Goal: Information Seeking & Learning: Learn about a topic

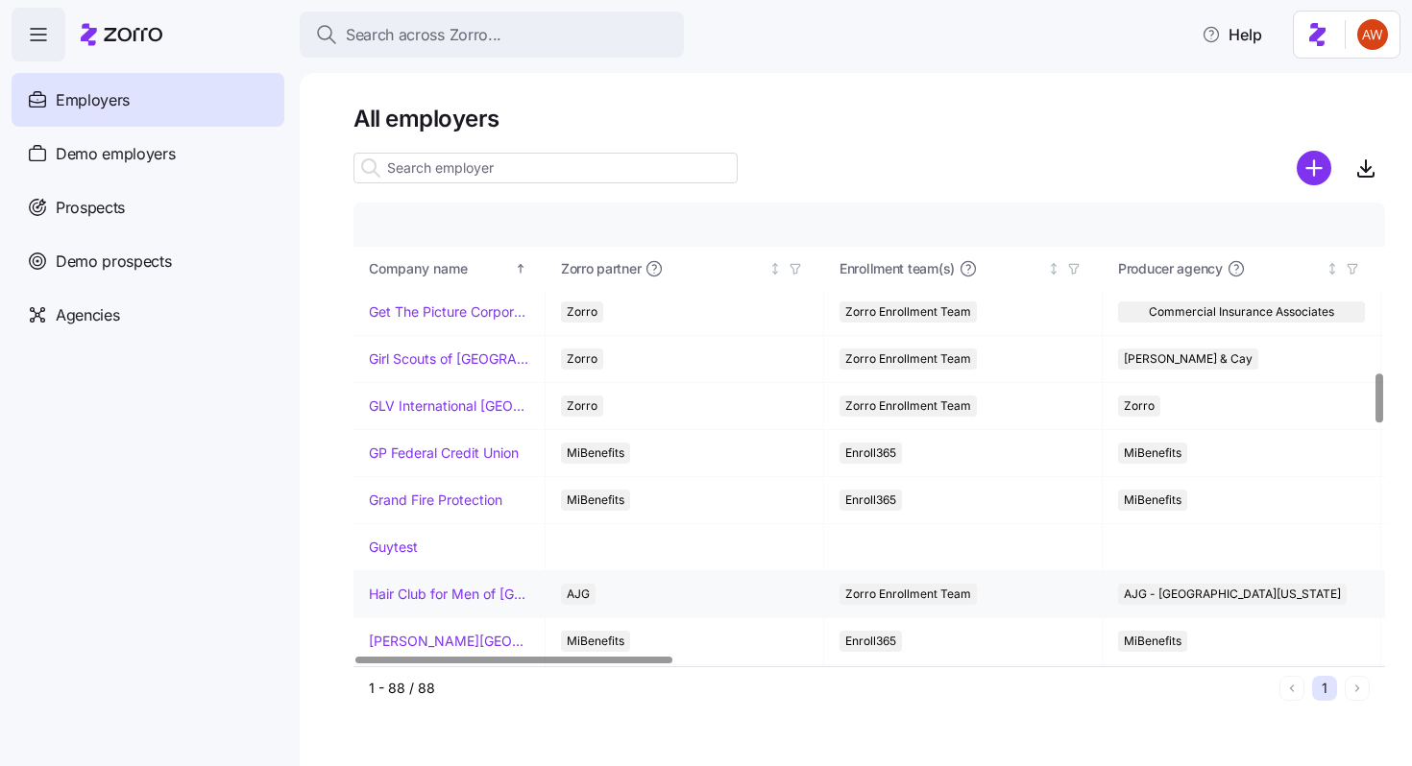
scroll to position [1586, 0]
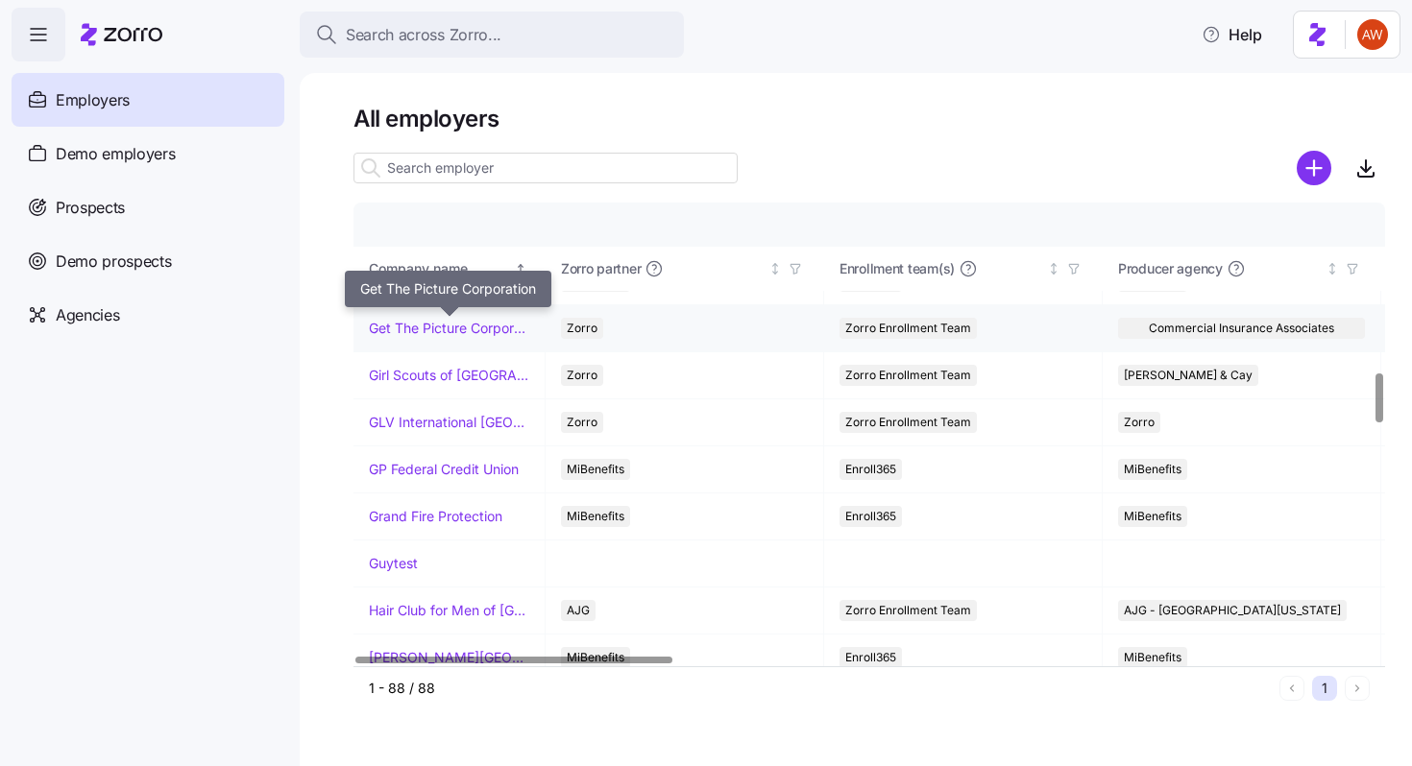
click at [432, 331] on link "Get The Picture Corporation" at bounding box center [449, 328] width 160 height 19
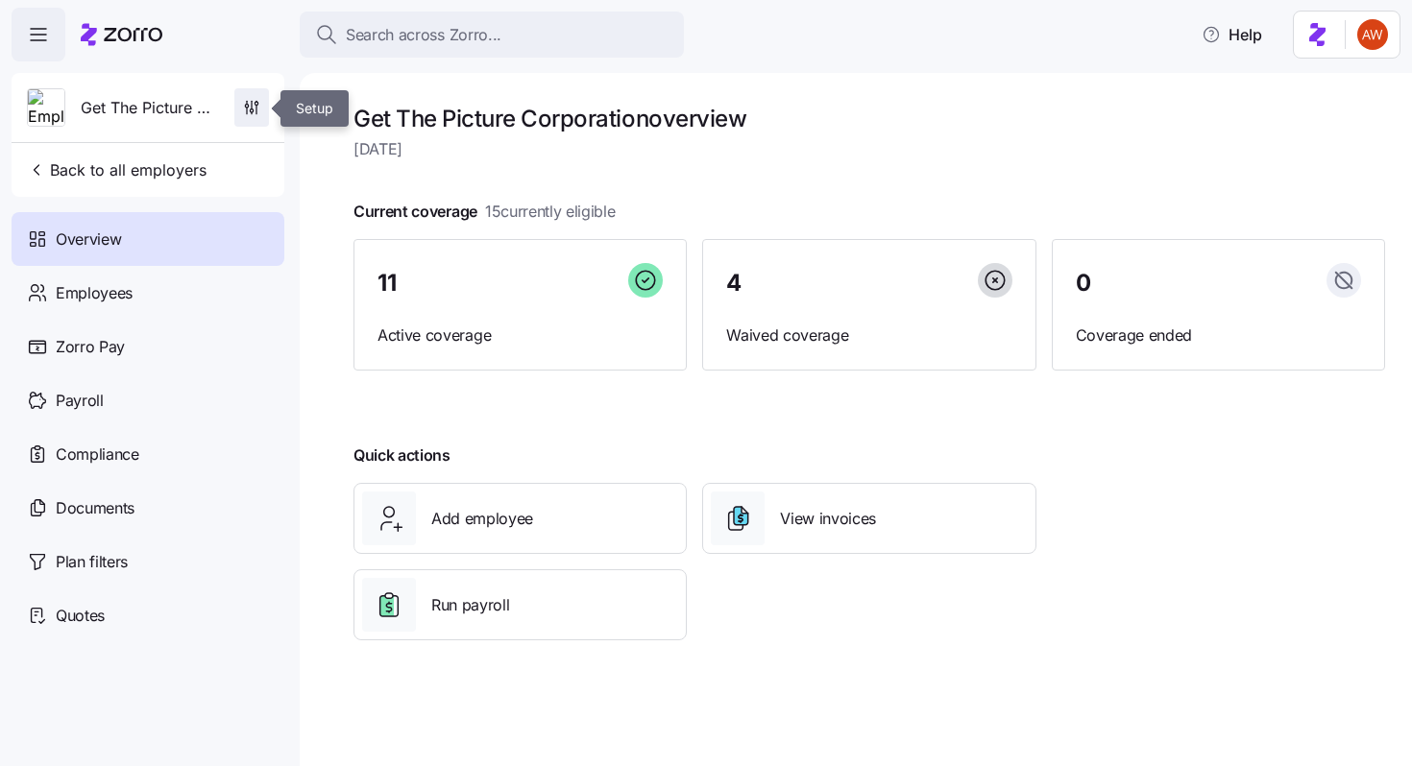
click at [257, 96] on span "button" at bounding box center [251, 107] width 33 height 36
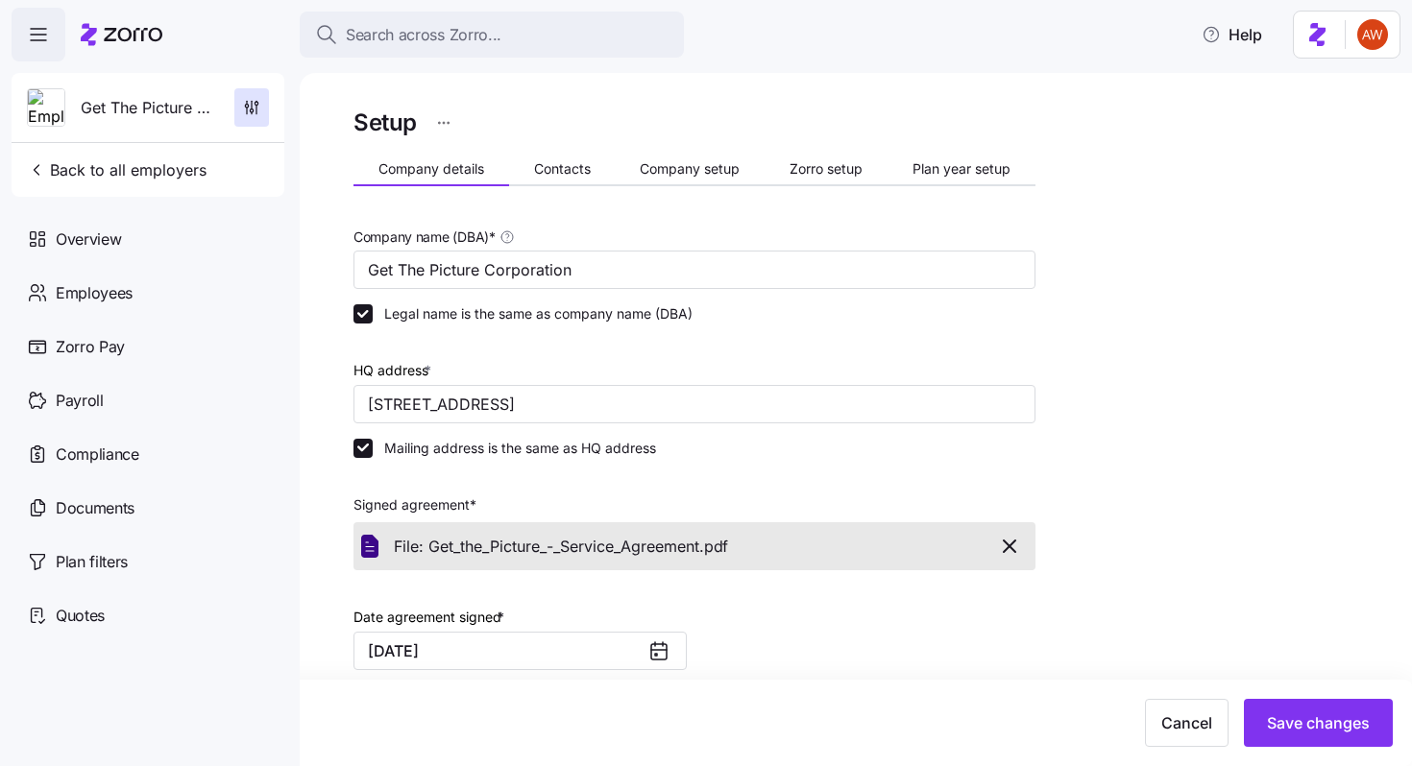
scroll to position [463, 0]
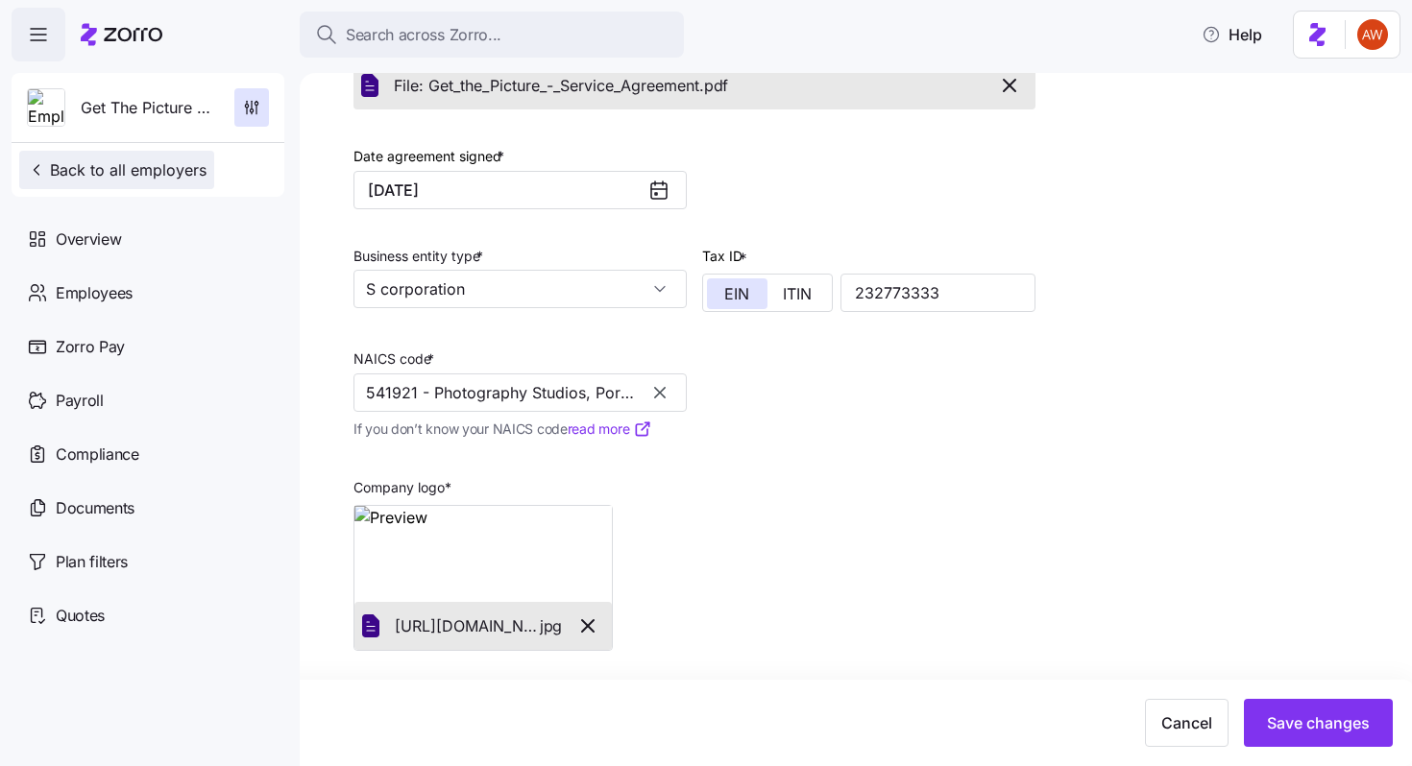
click at [183, 164] on span "Back to all employers" at bounding box center [117, 169] width 180 height 23
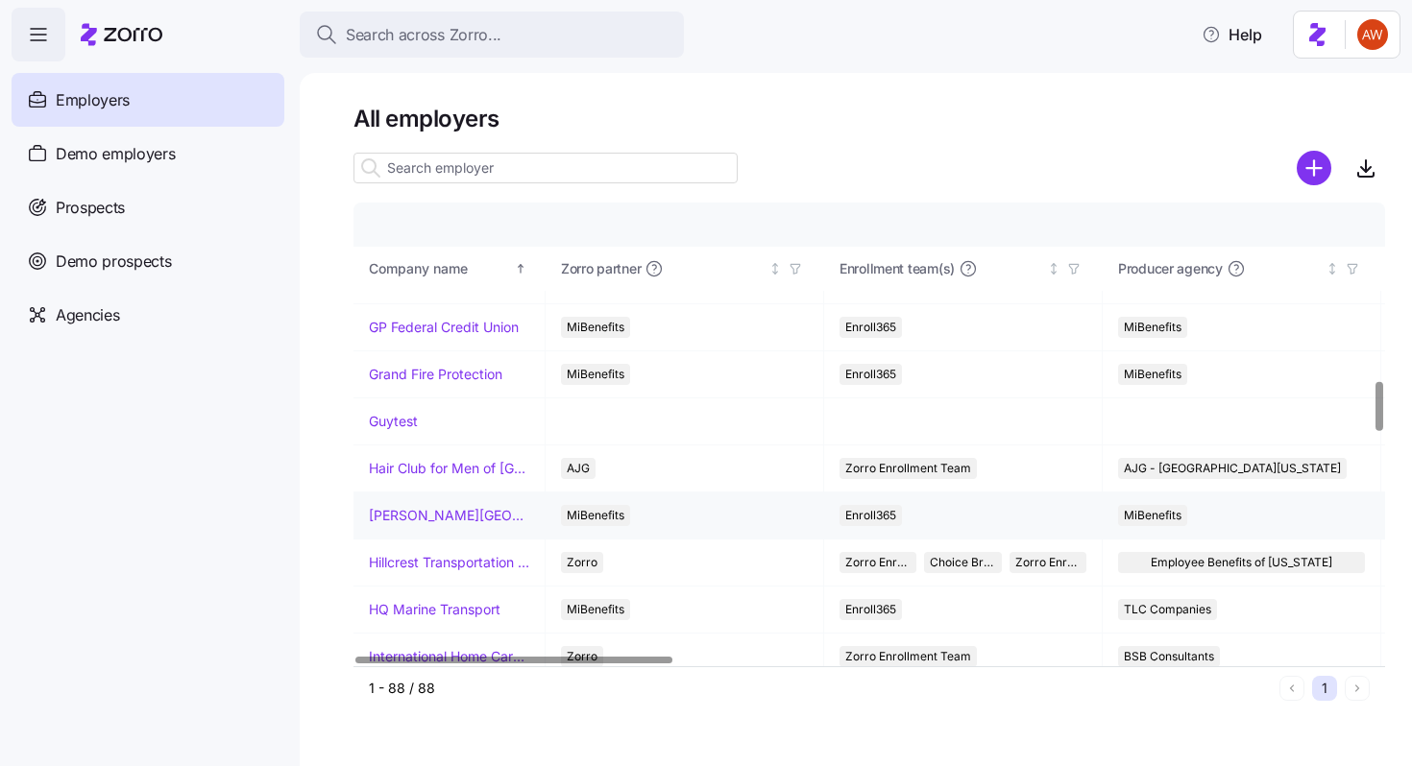
scroll to position [1503, 0]
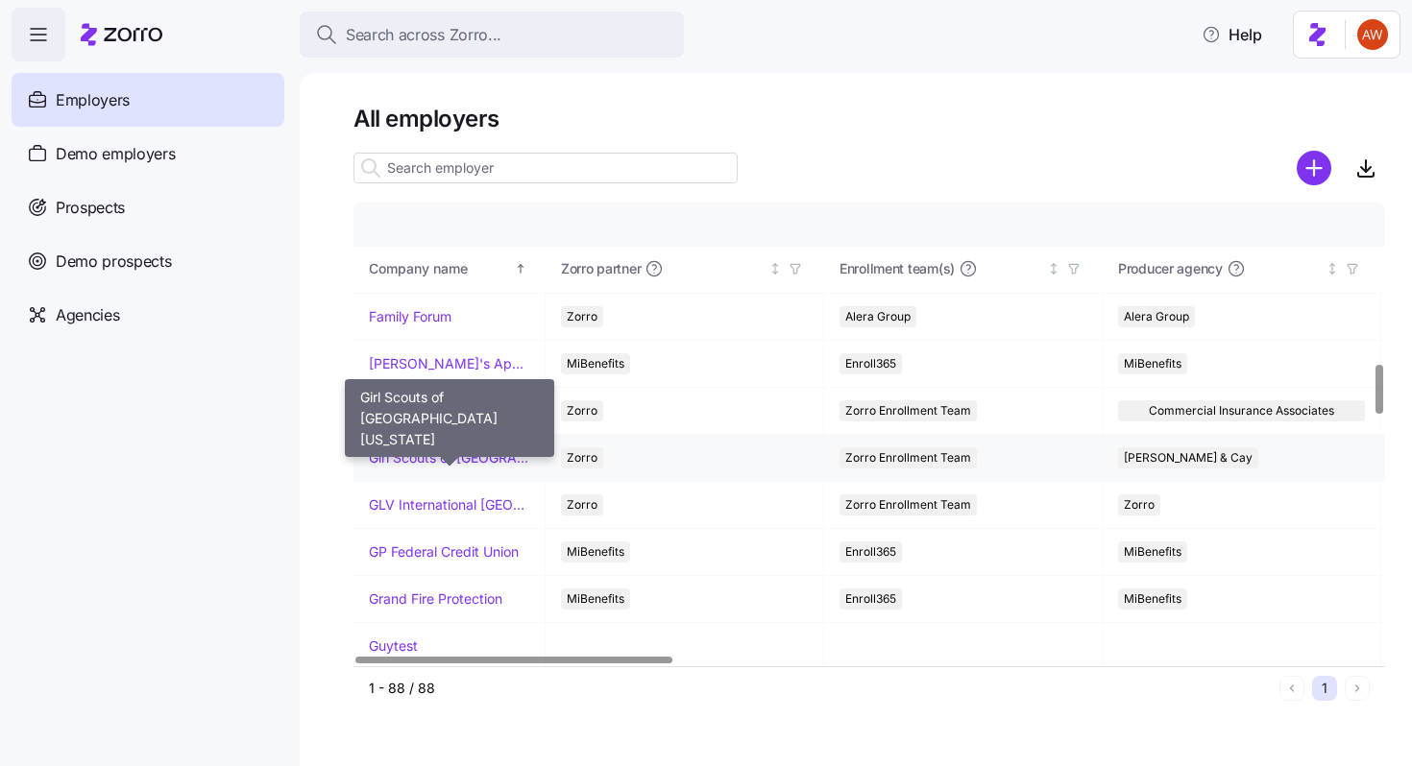
click at [461, 452] on link "Girl Scouts of [GEOGRAPHIC_DATA][US_STATE]" at bounding box center [449, 457] width 160 height 19
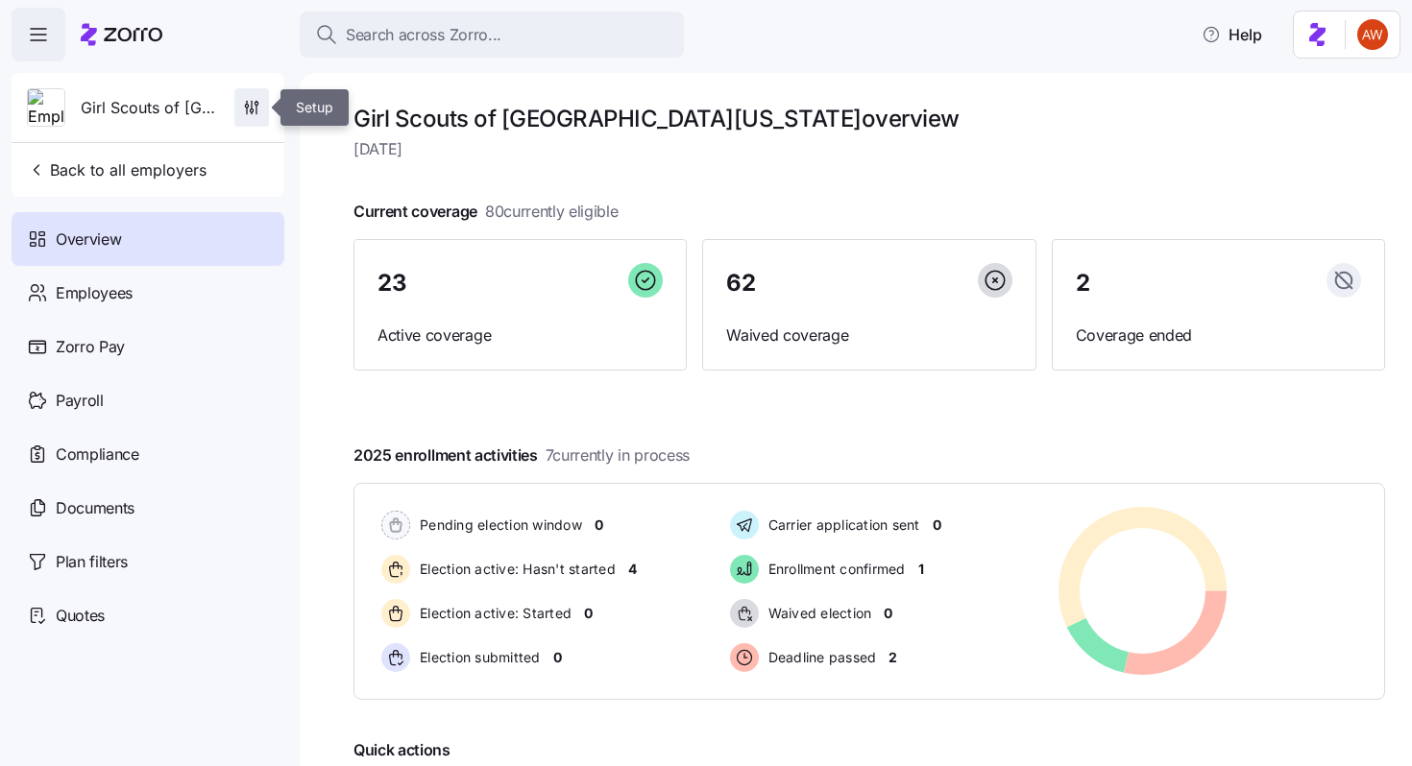
click at [243, 104] on icon "button" at bounding box center [251, 107] width 19 height 19
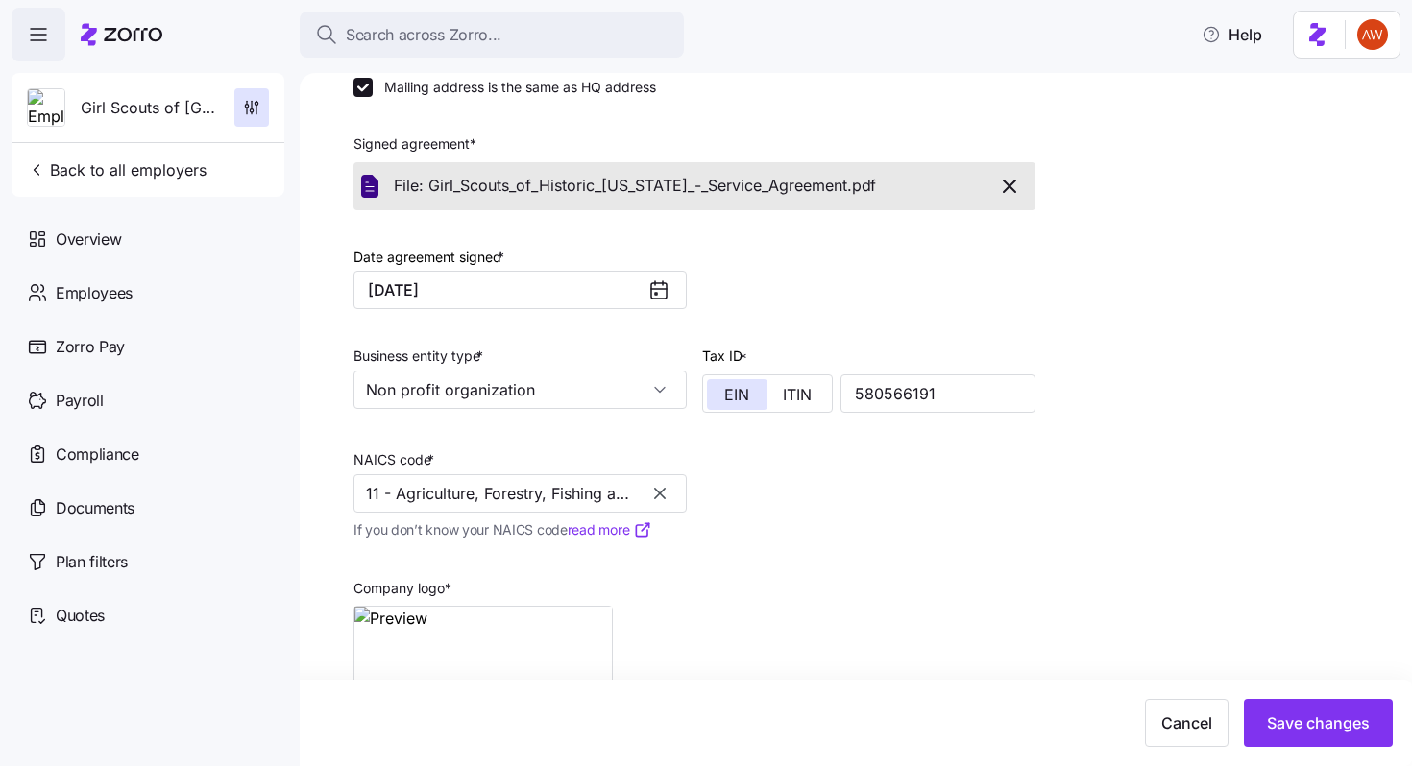
scroll to position [523, 0]
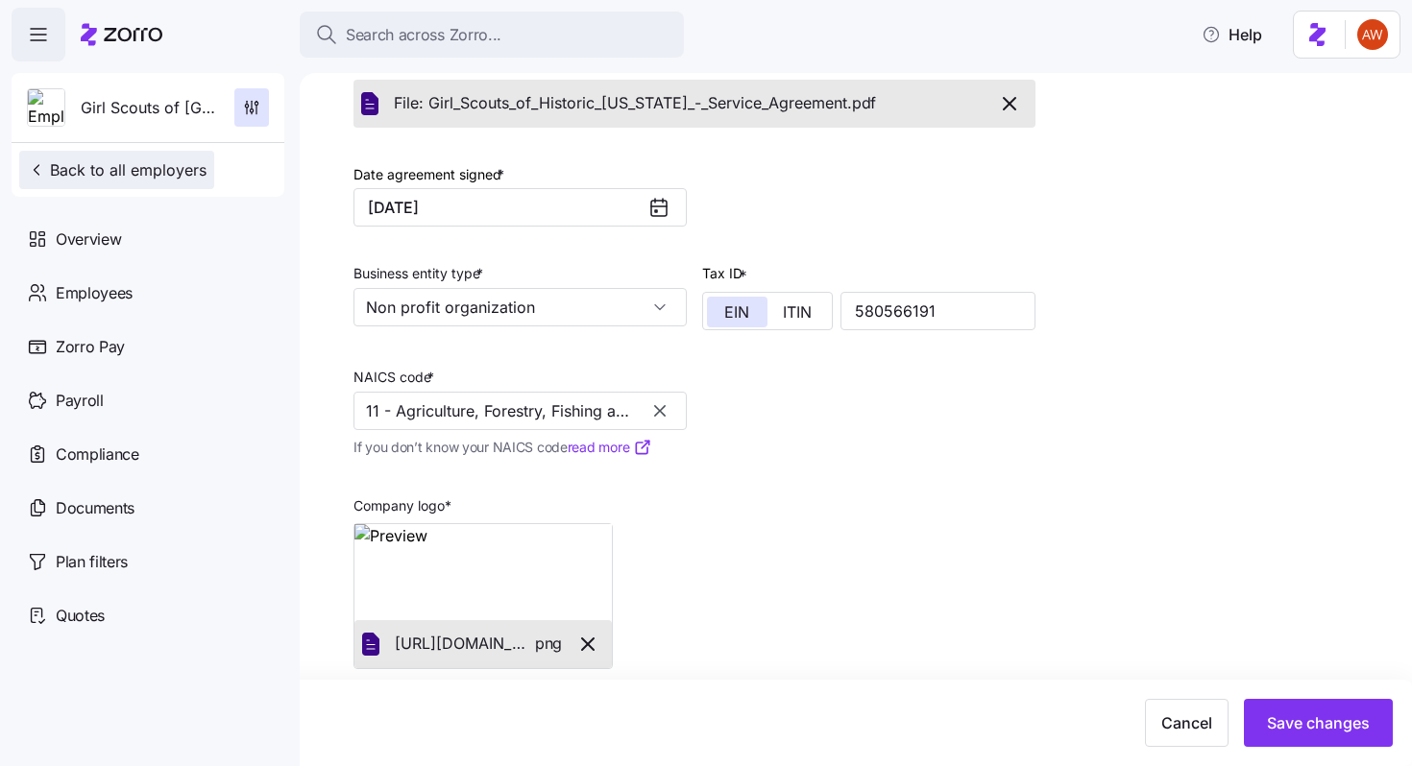
click at [81, 171] on span "Back to all employers" at bounding box center [117, 169] width 180 height 23
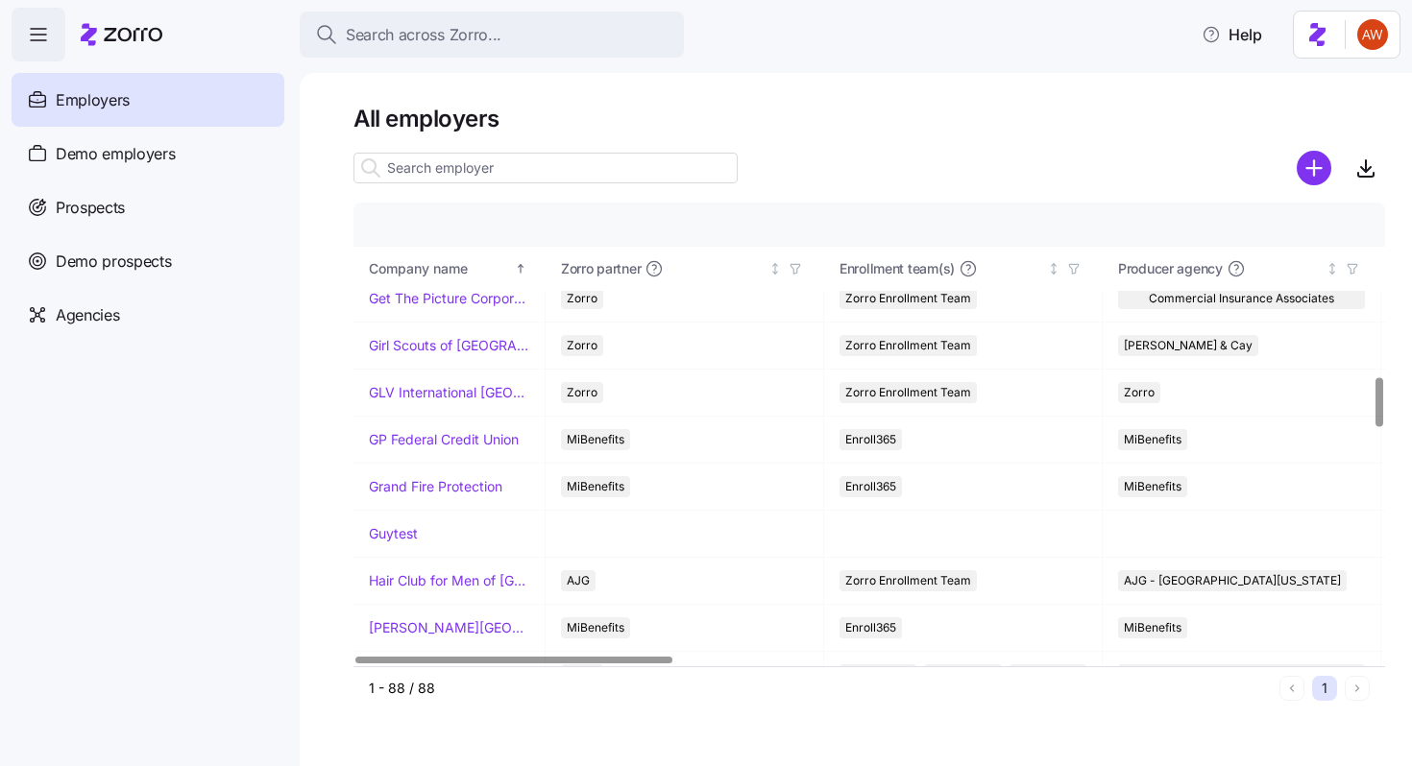
scroll to position [1657, 0]
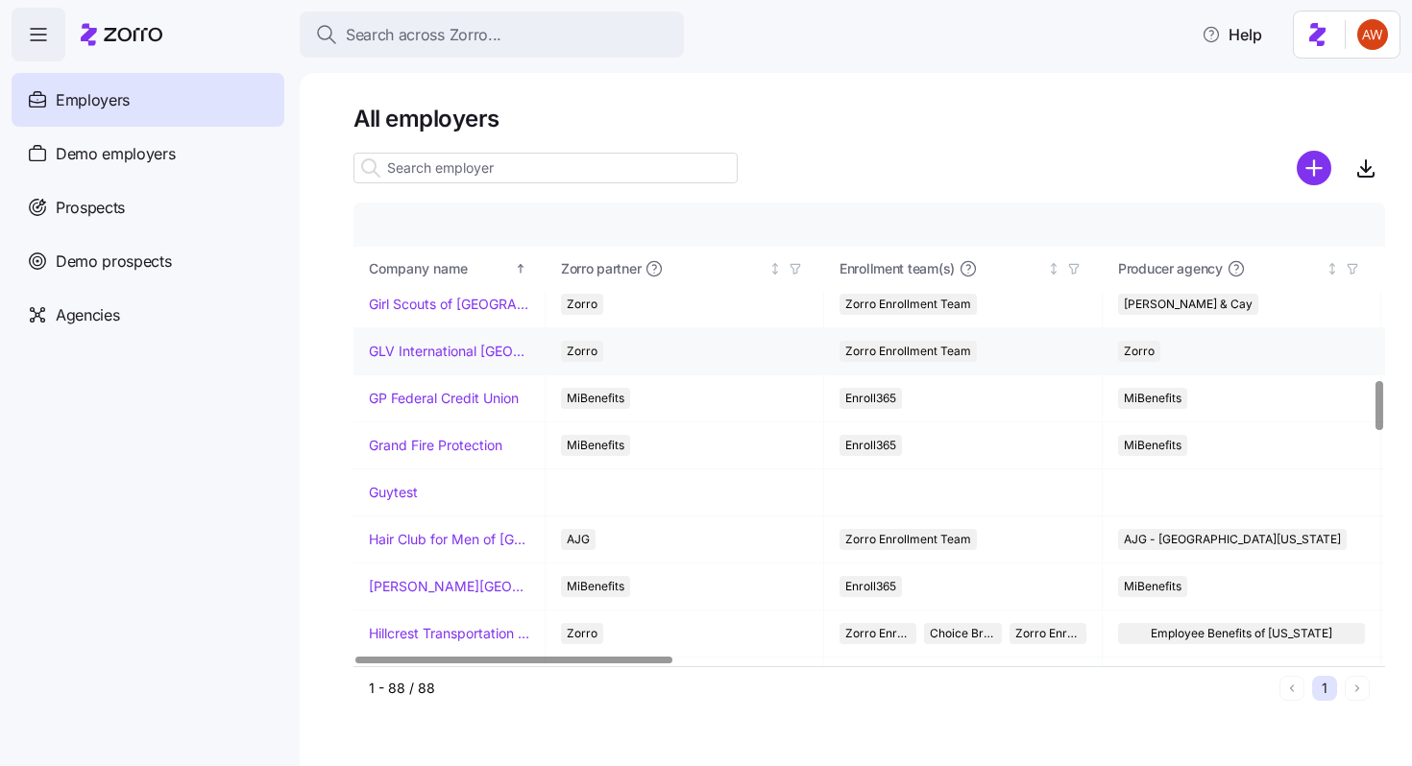
click at [481, 342] on link "GLV International [GEOGRAPHIC_DATA]" at bounding box center [449, 351] width 160 height 19
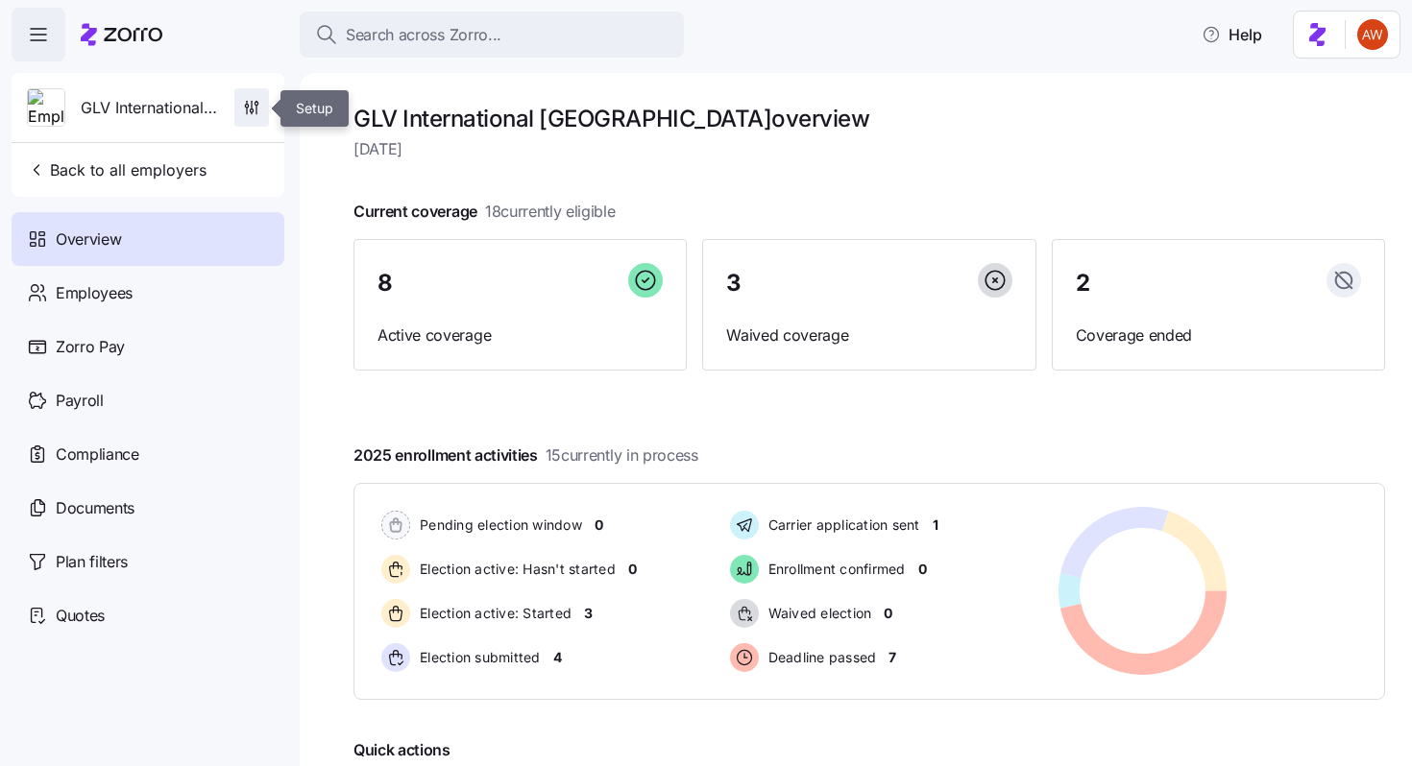
click at [254, 110] on icon "button" at bounding box center [251, 107] width 19 height 19
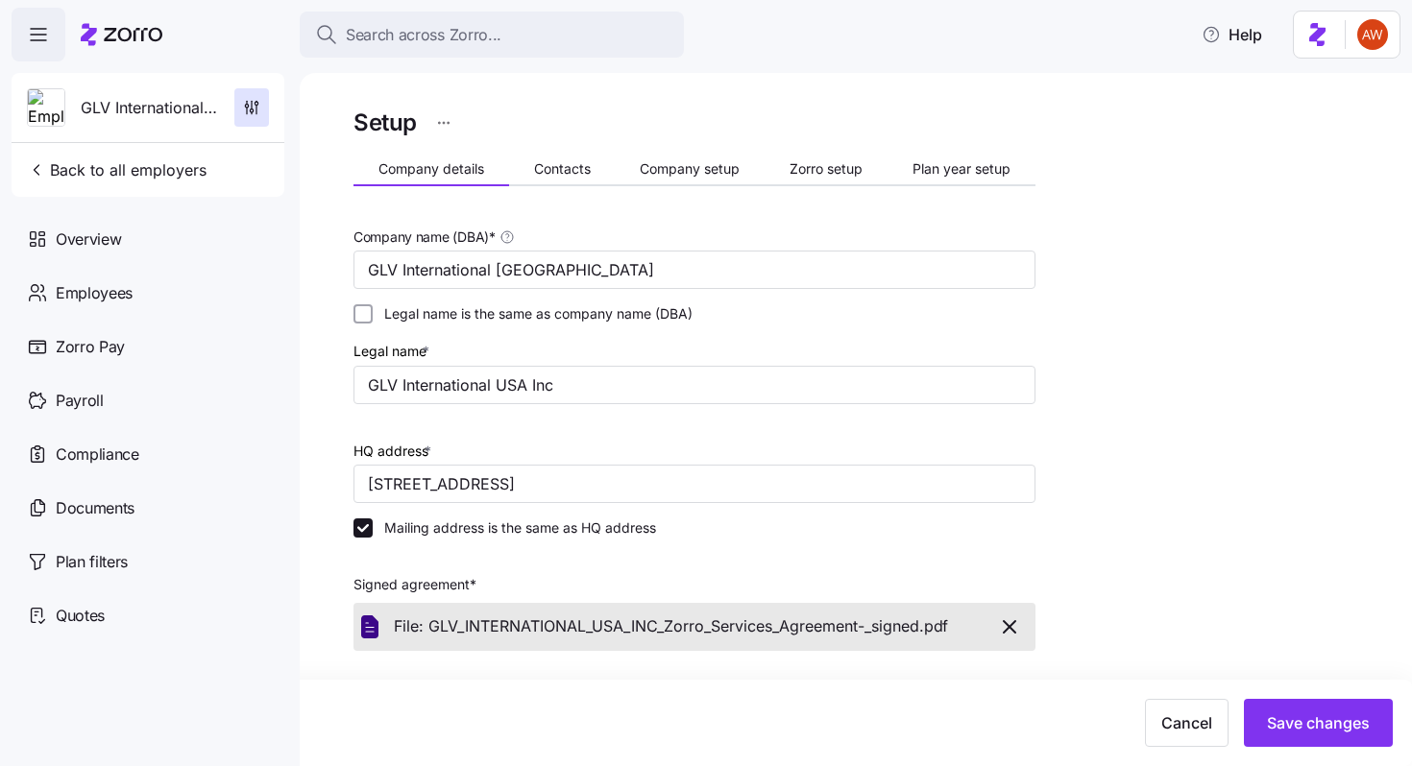
scroll to position [461, 0]
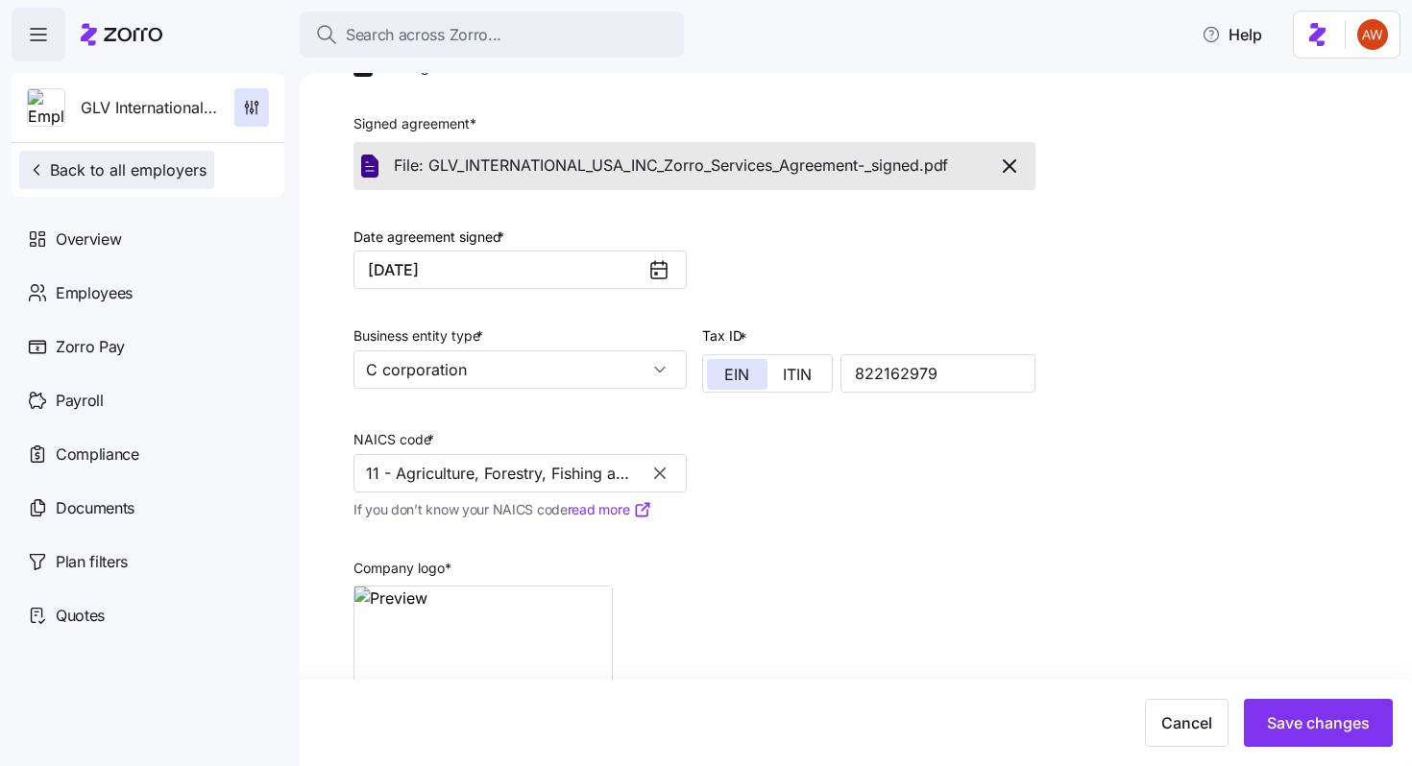
click at [132, 172] on span "Back to all employers" at bounding box center [117, 169] width 180 height 23
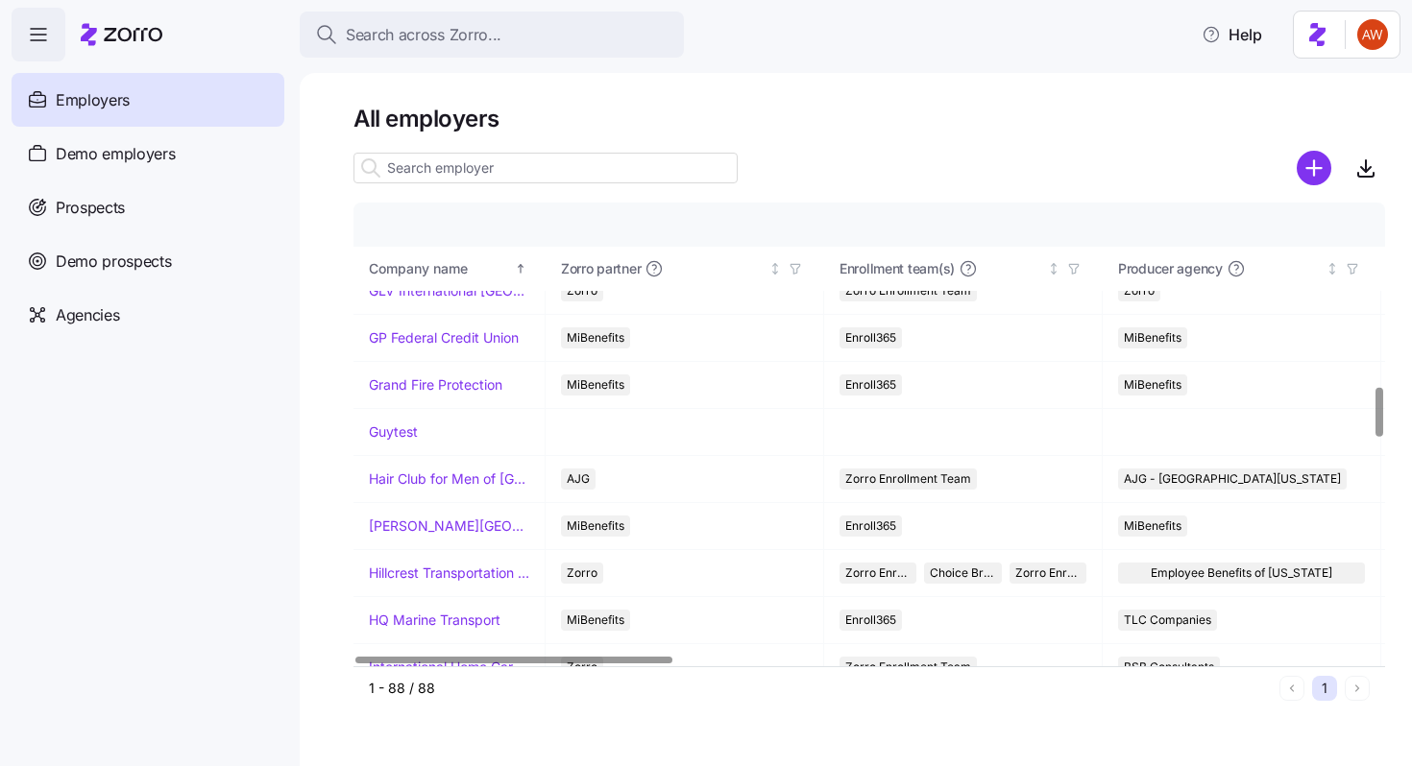
scroll to position [1718, 0]
click at [400, 570] on link "Hillcrest Transportation Inc." at bounding box center [449, 572] width 160 height 19
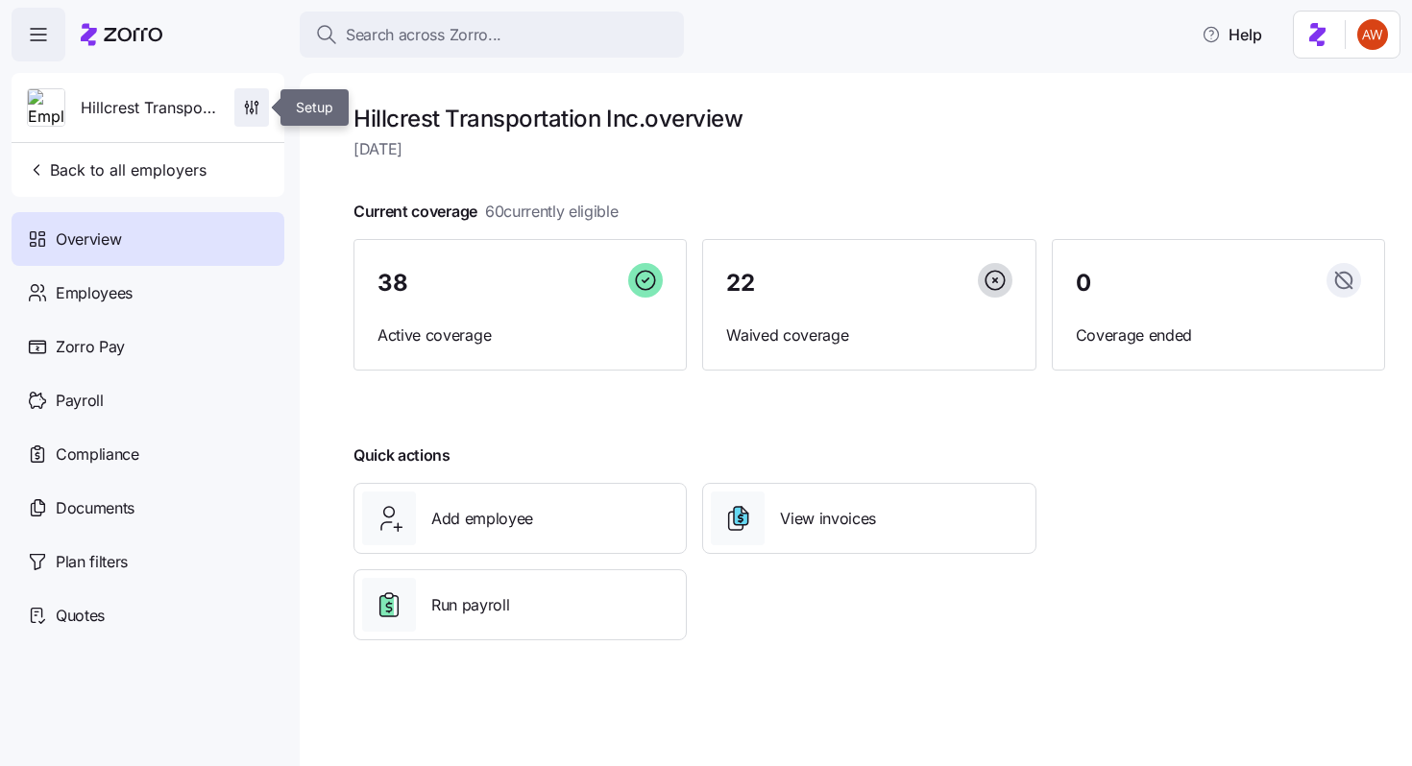
click at [241, 109] on span "button" at bounding box center [251, 107] width 33 height 36
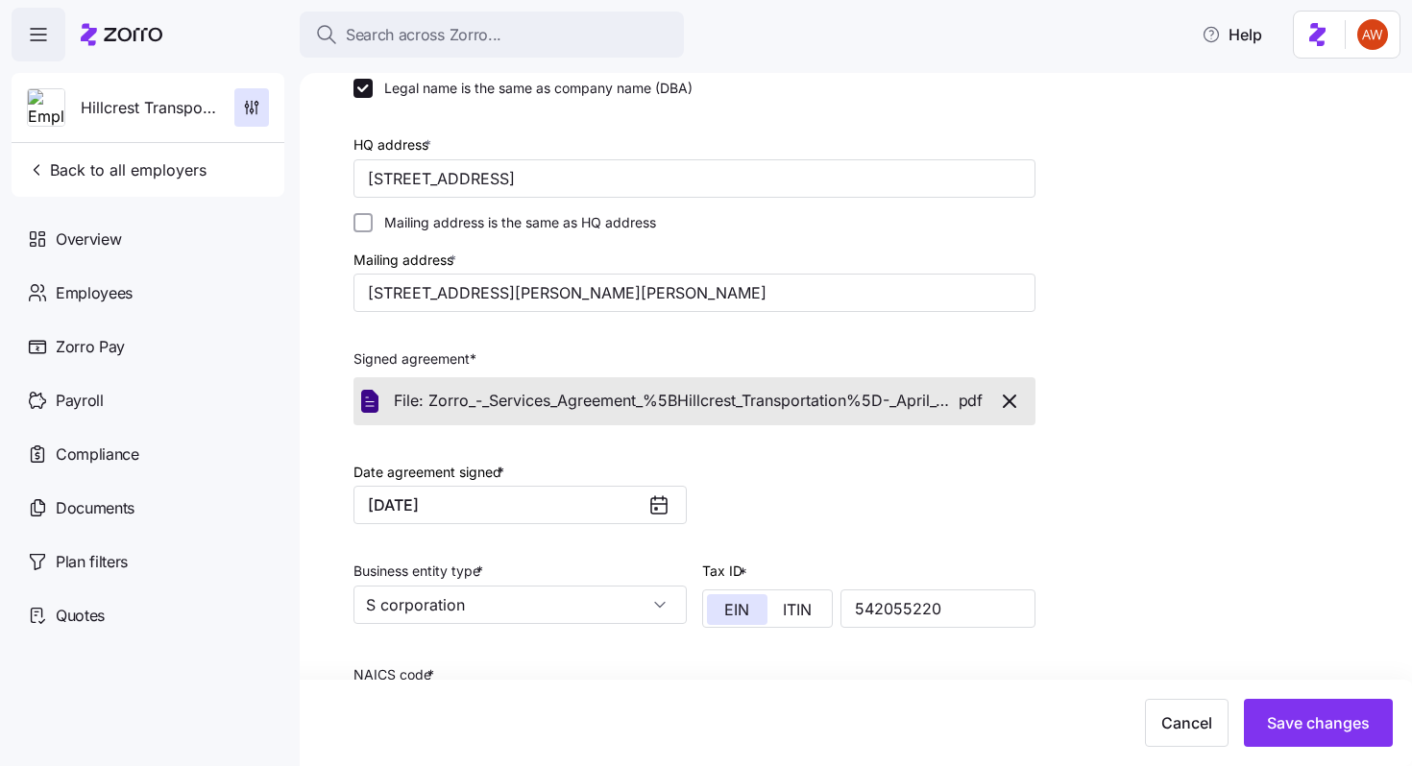
scroll to position [544, 0]
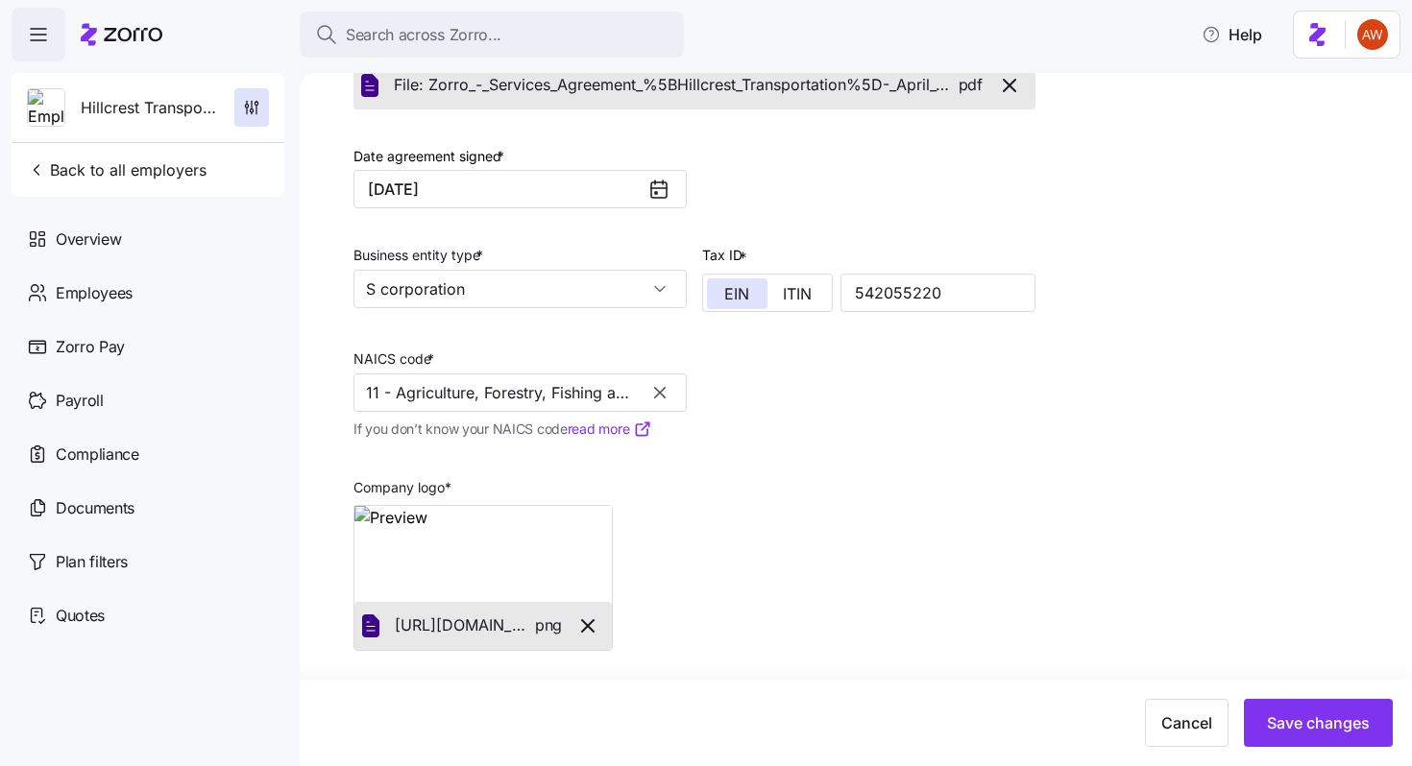
click at [215, 166] on div "Hillcrest Transportation Inc. Back to all employers" at bounding box center [148, 135] width 273 height 124
click at [195, 173] on span "Back to all employers" at bounding box center [117, 169] width 180 height 23
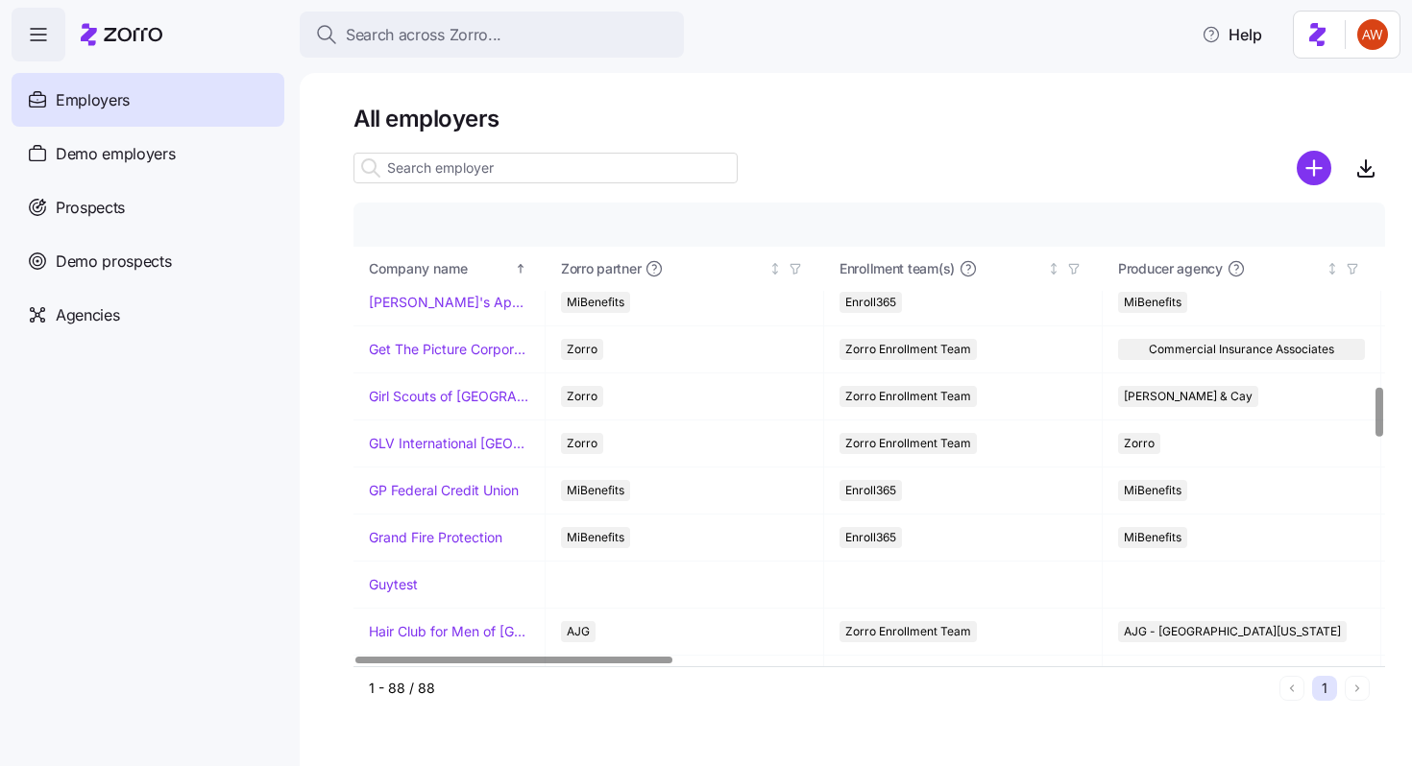
scroll to position [1966, 0]
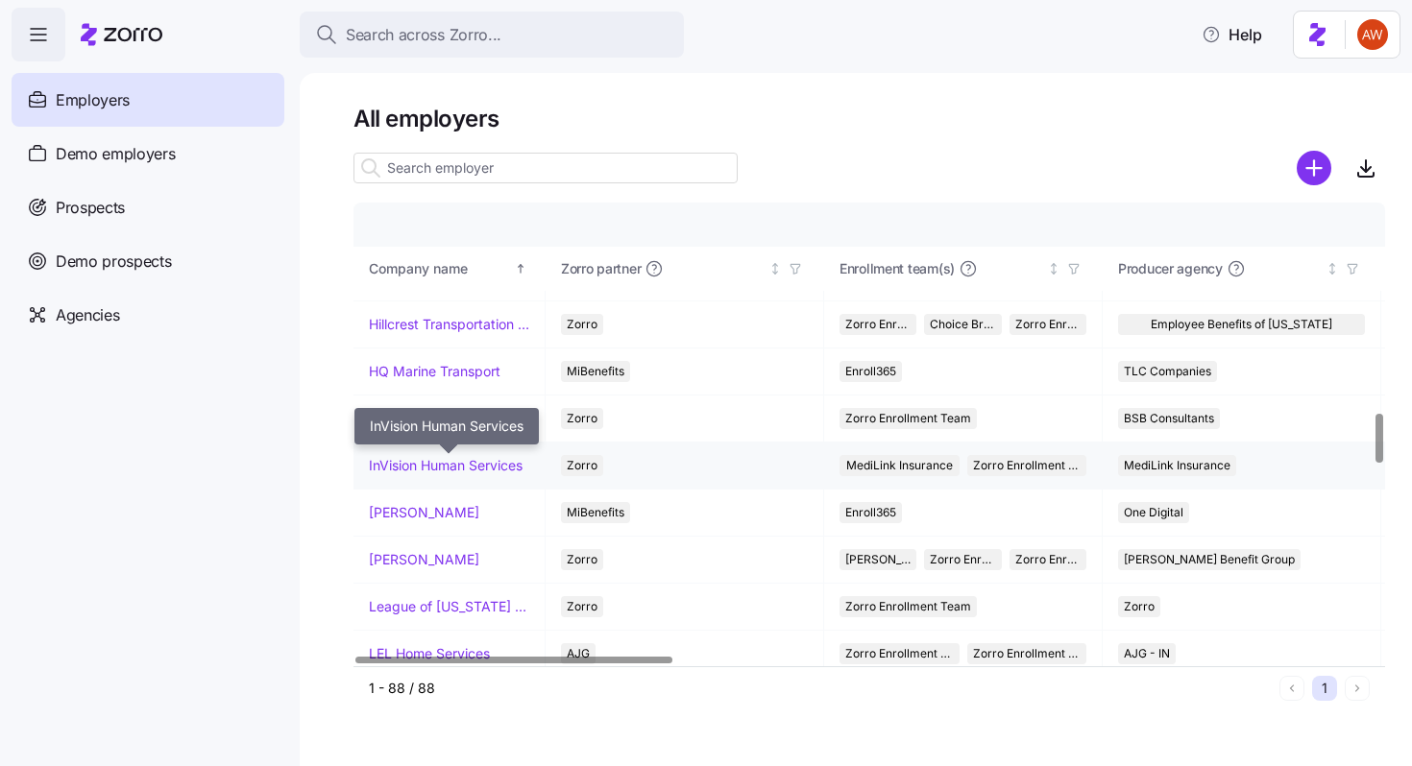
click at [446, 465] on link "InVision Human Services" at bounding box center [446, 465] width 154 height 19
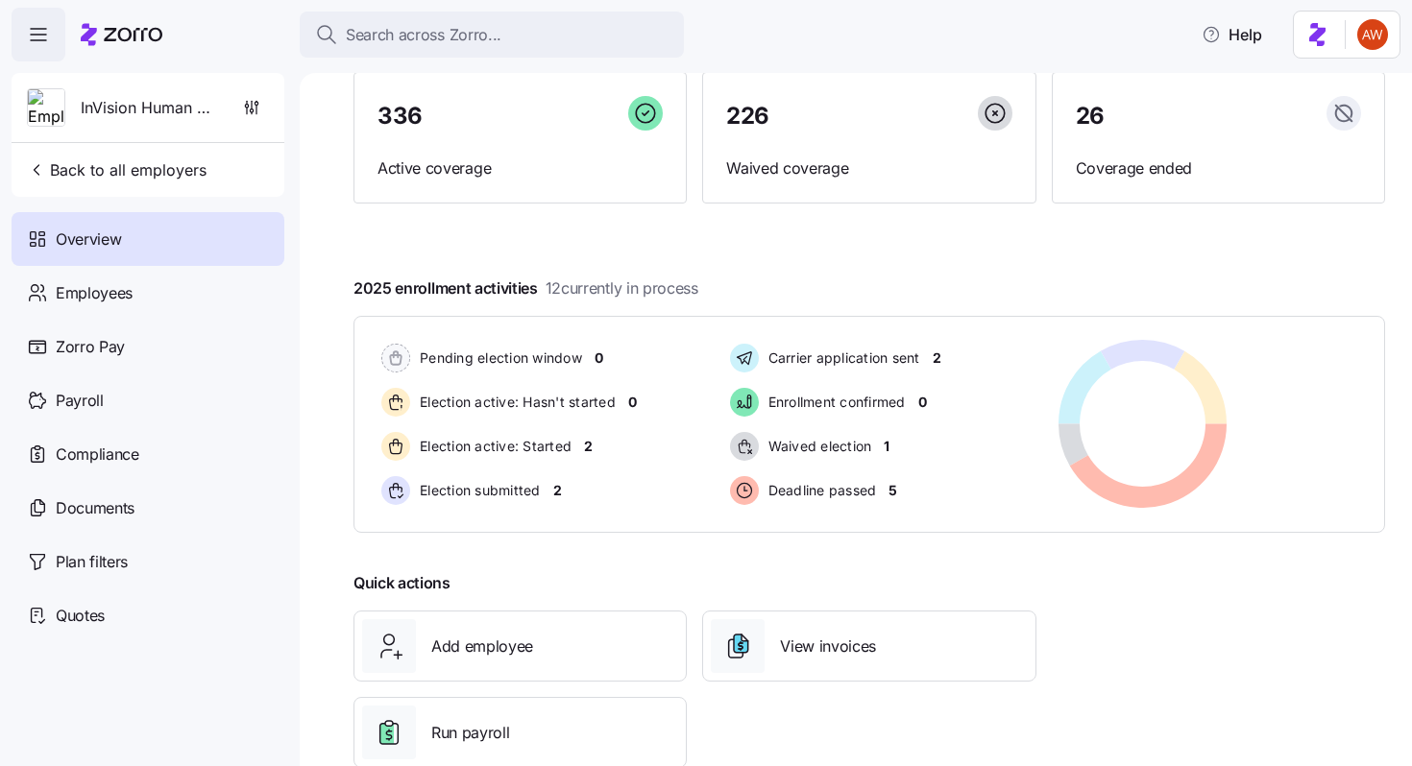
scroll to position [215, 0]
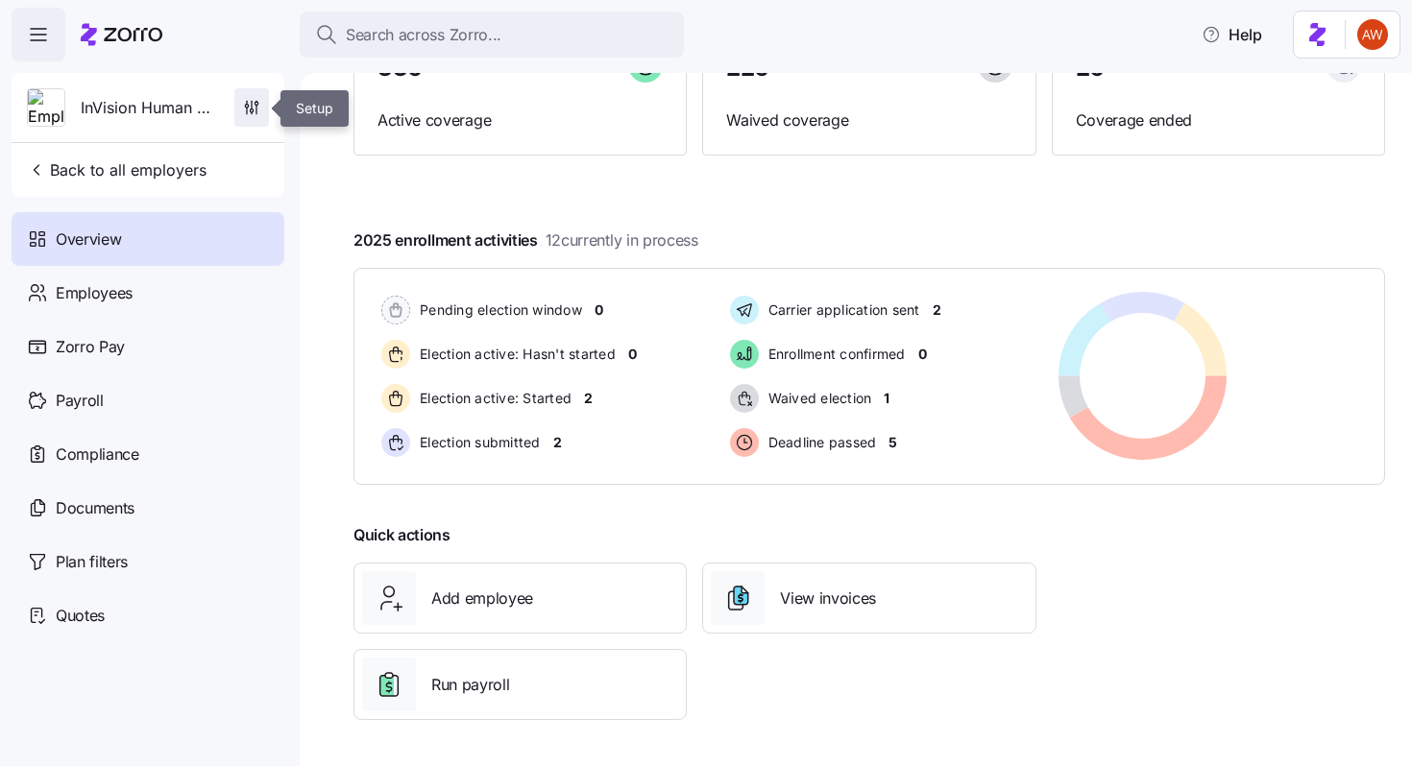
click at [243, 125] on span "button" at bounding box center [251, 107] width 33 height 36
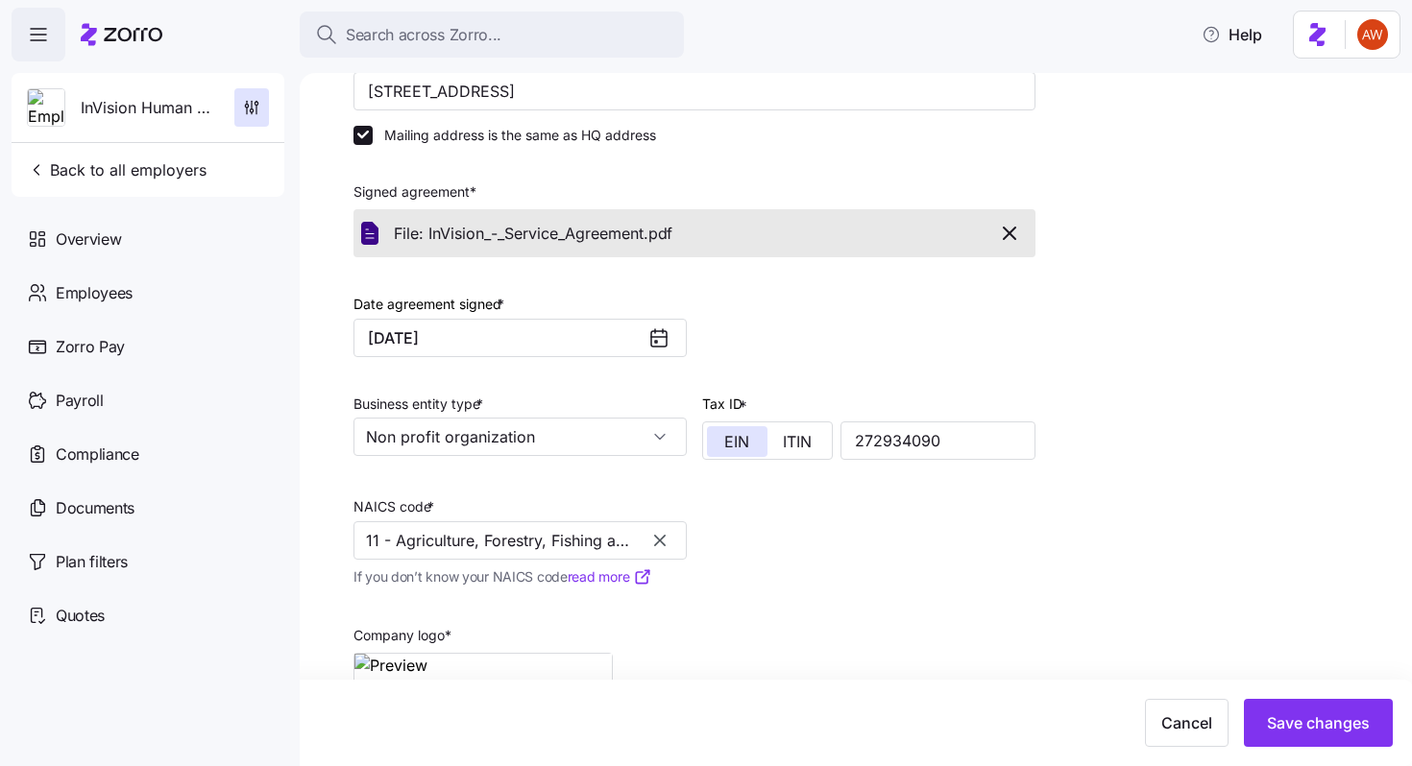
scroll to position [316, 0]
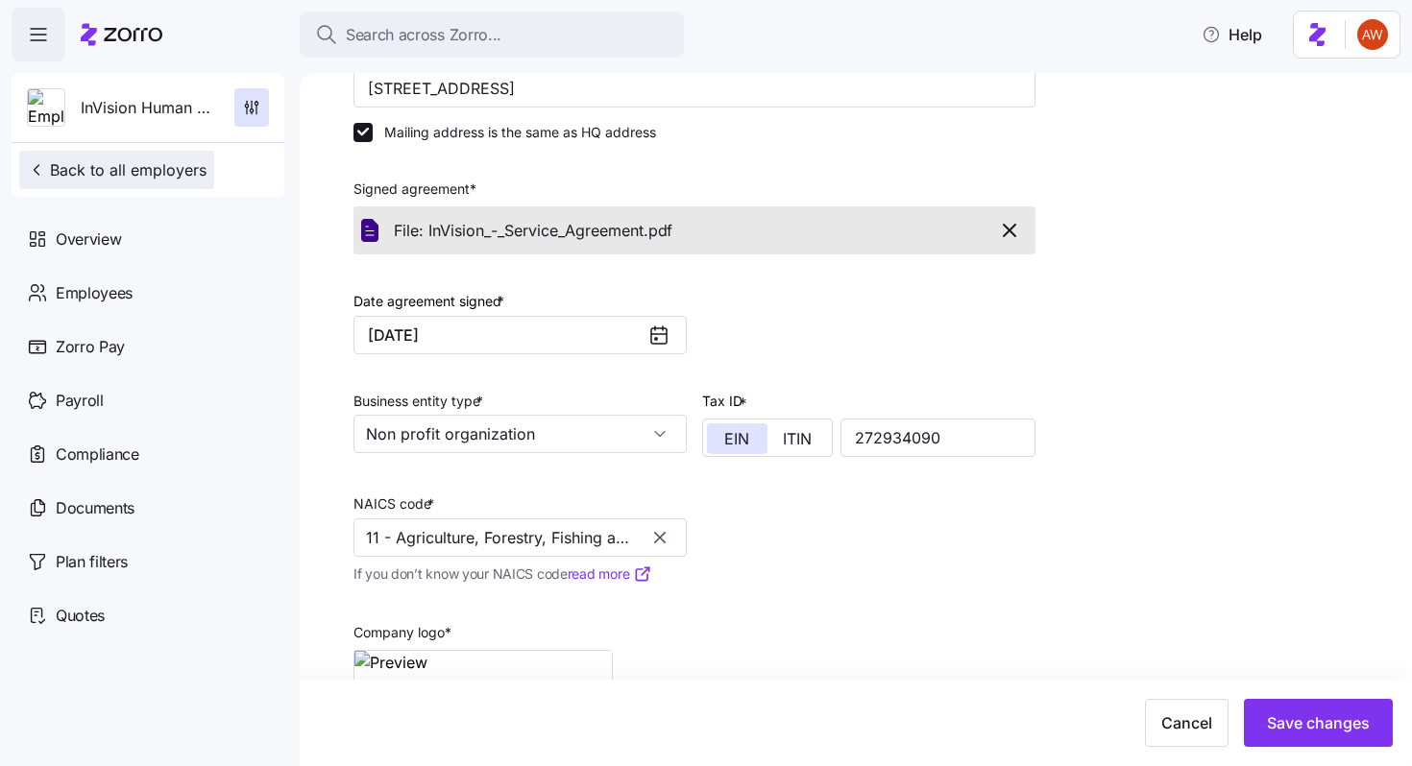
click at [179, 177] on span "Back to all employers" at bounding box center [117, 169] width 180 height 23
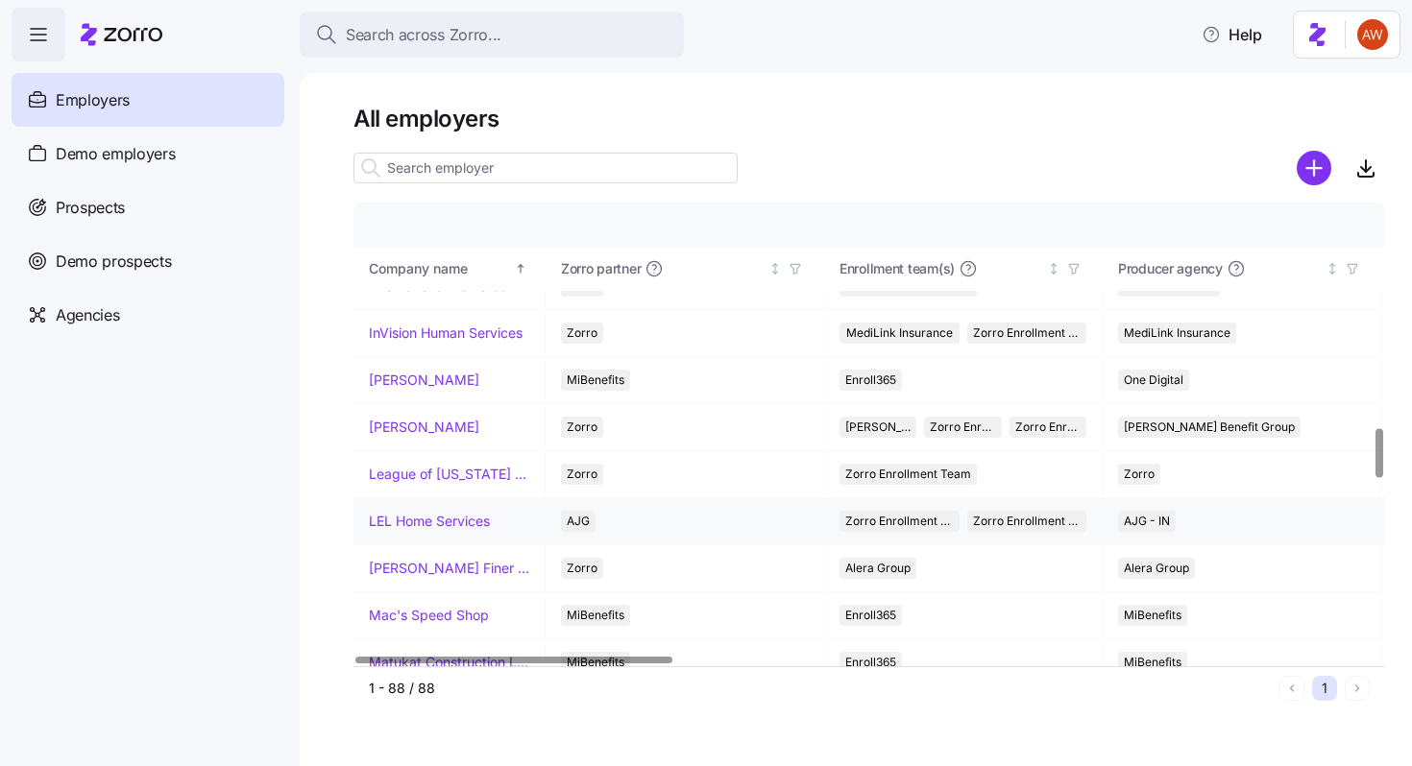
scroll to position [2104, 0]
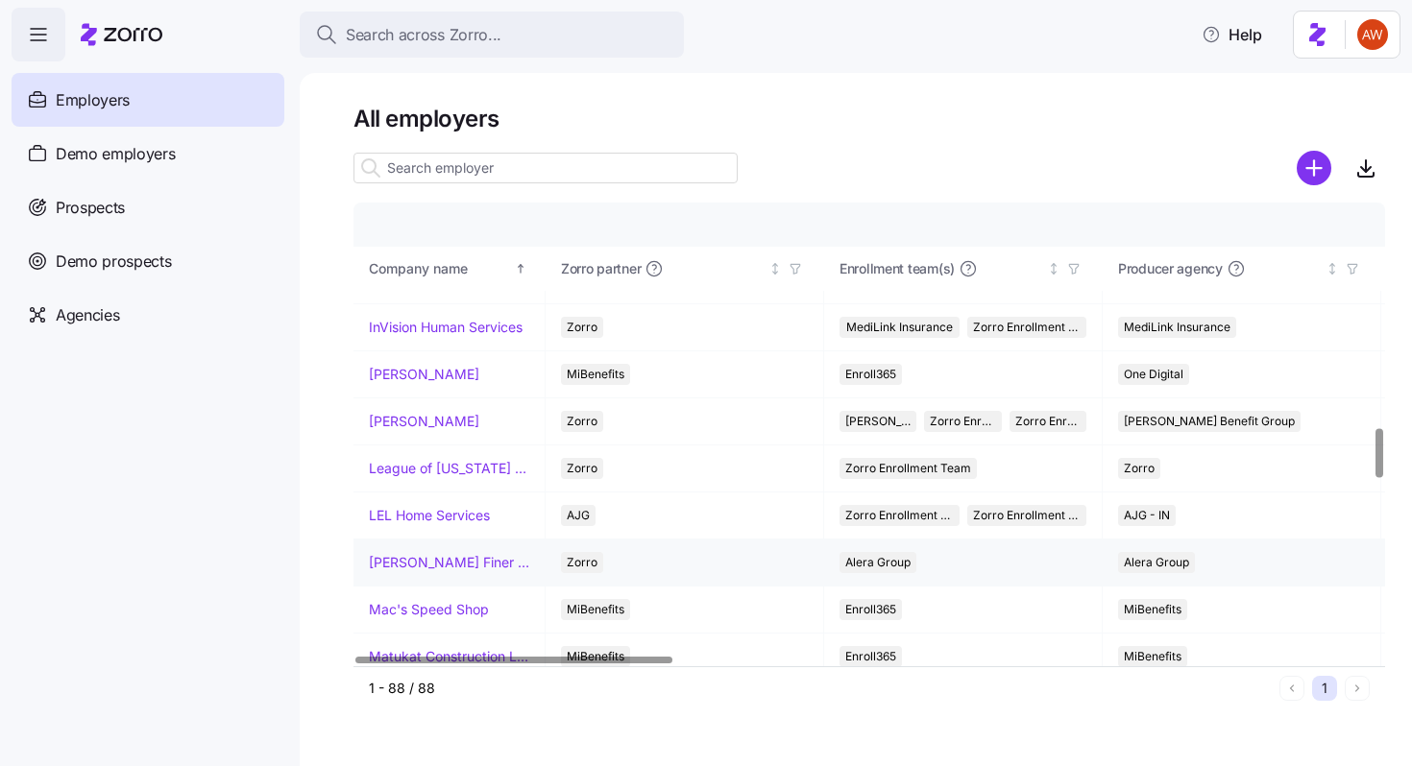
click at [413, 568] on link "[PERSON_NAME] Finer Meats" at bounding box center [449, 562] width 160 height 19
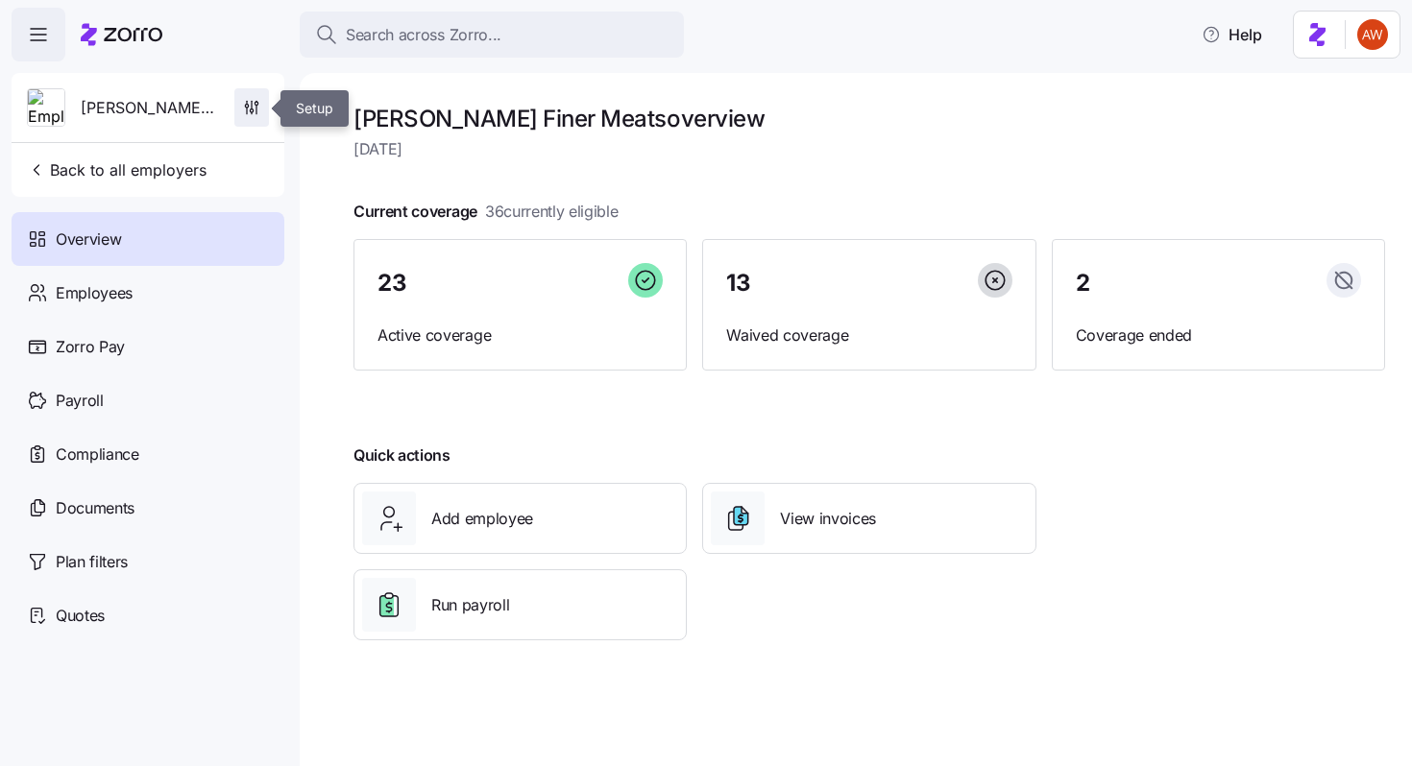
click at [244, 109] on icon "button" at bounding box center [251, 107] width 19 height 19
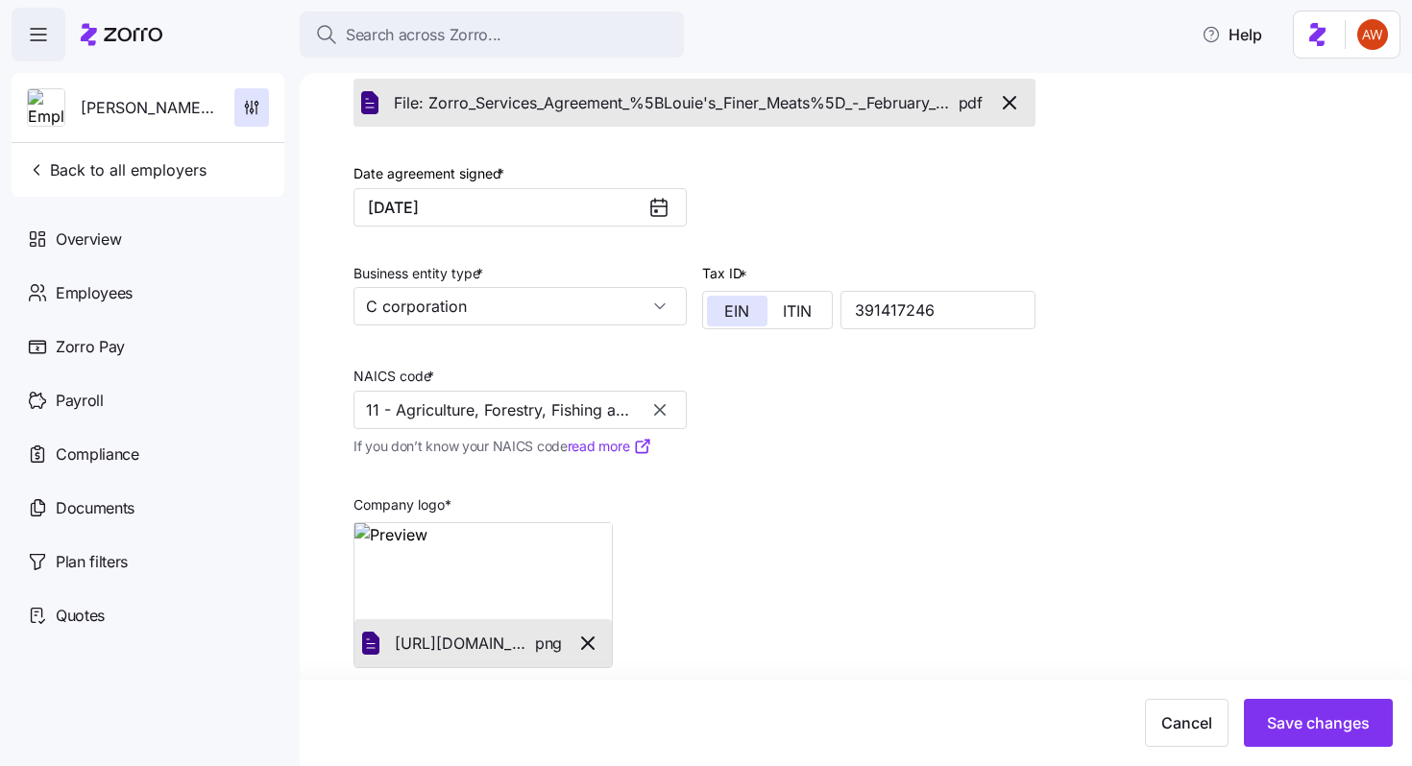
scroll to position [463, 0]
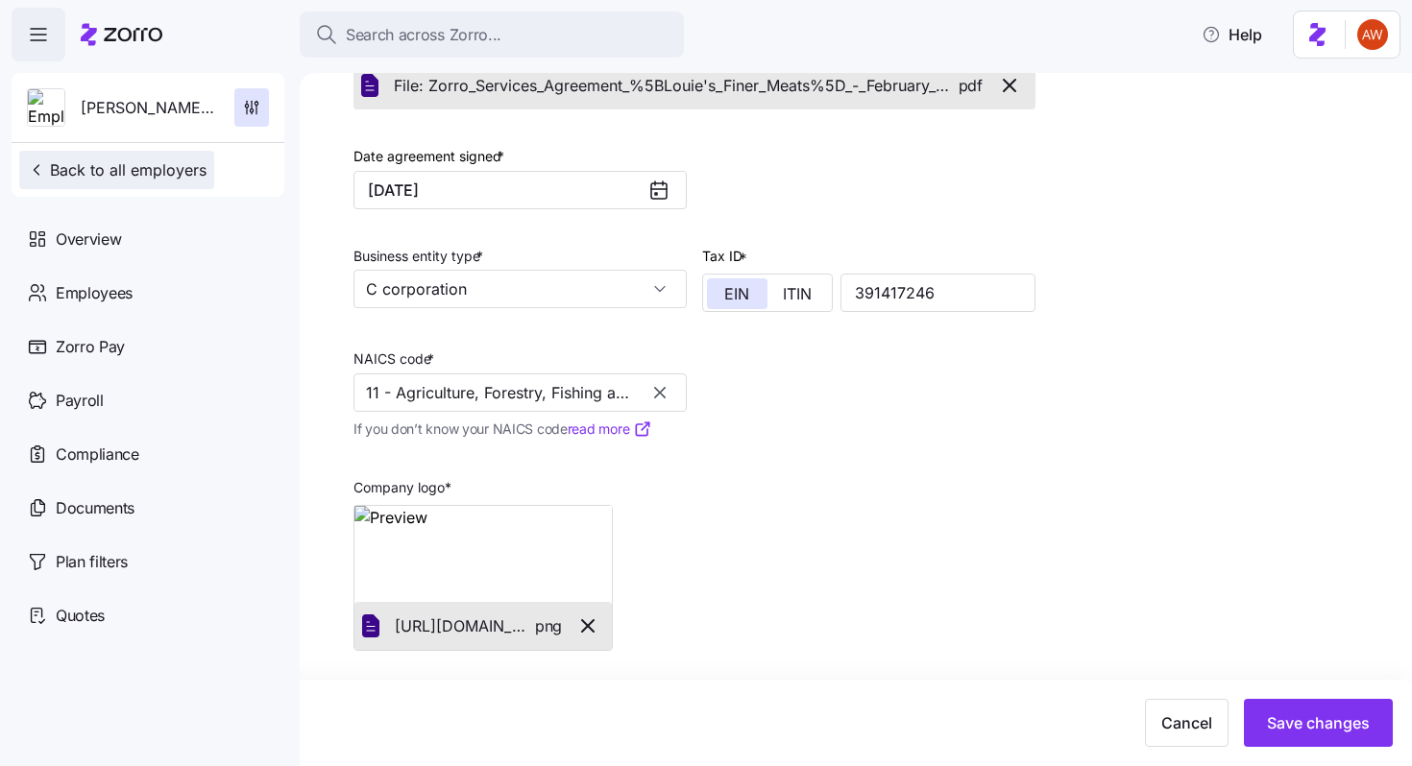
click at [186, 176] on span "Back to all employers" at bounding box center [117, 169] width 180 height 23
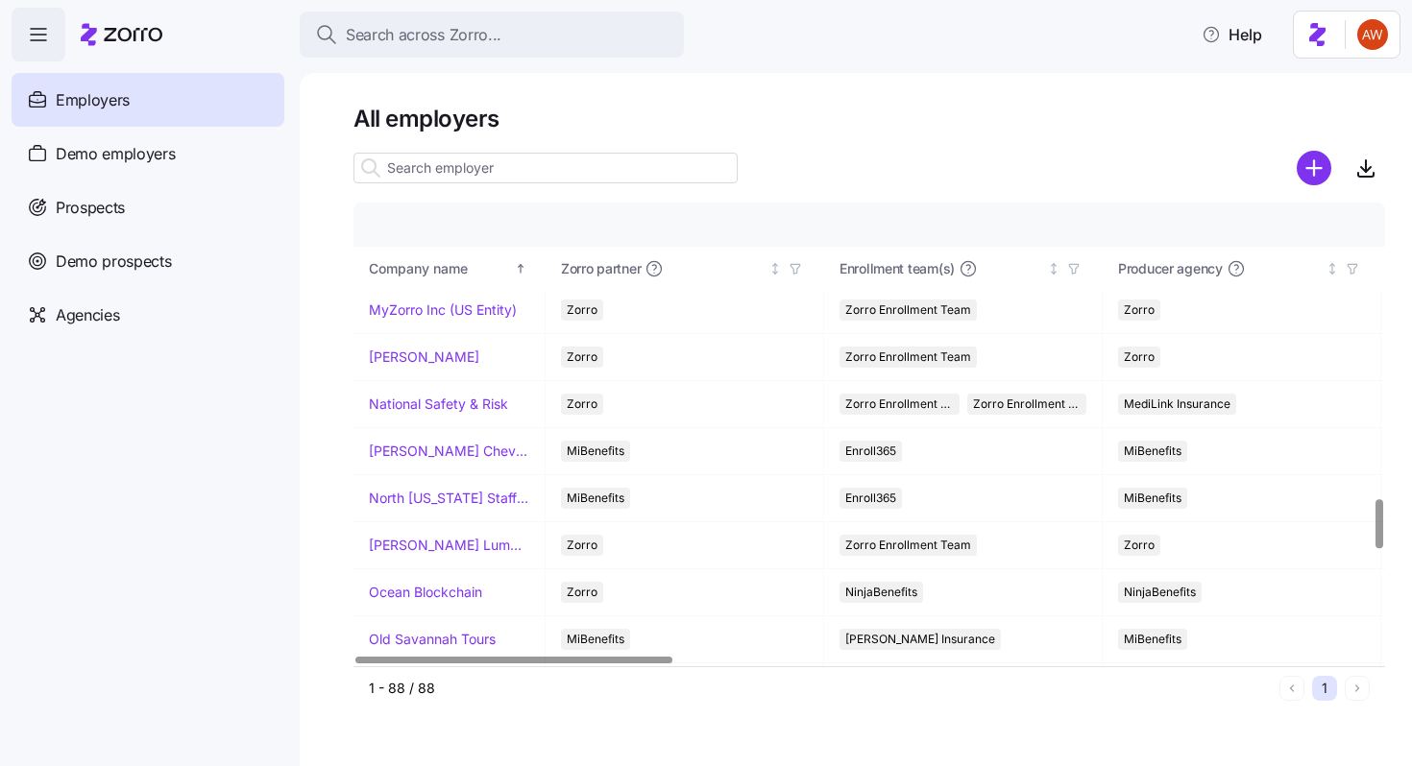
scroll to position [2772, 0]
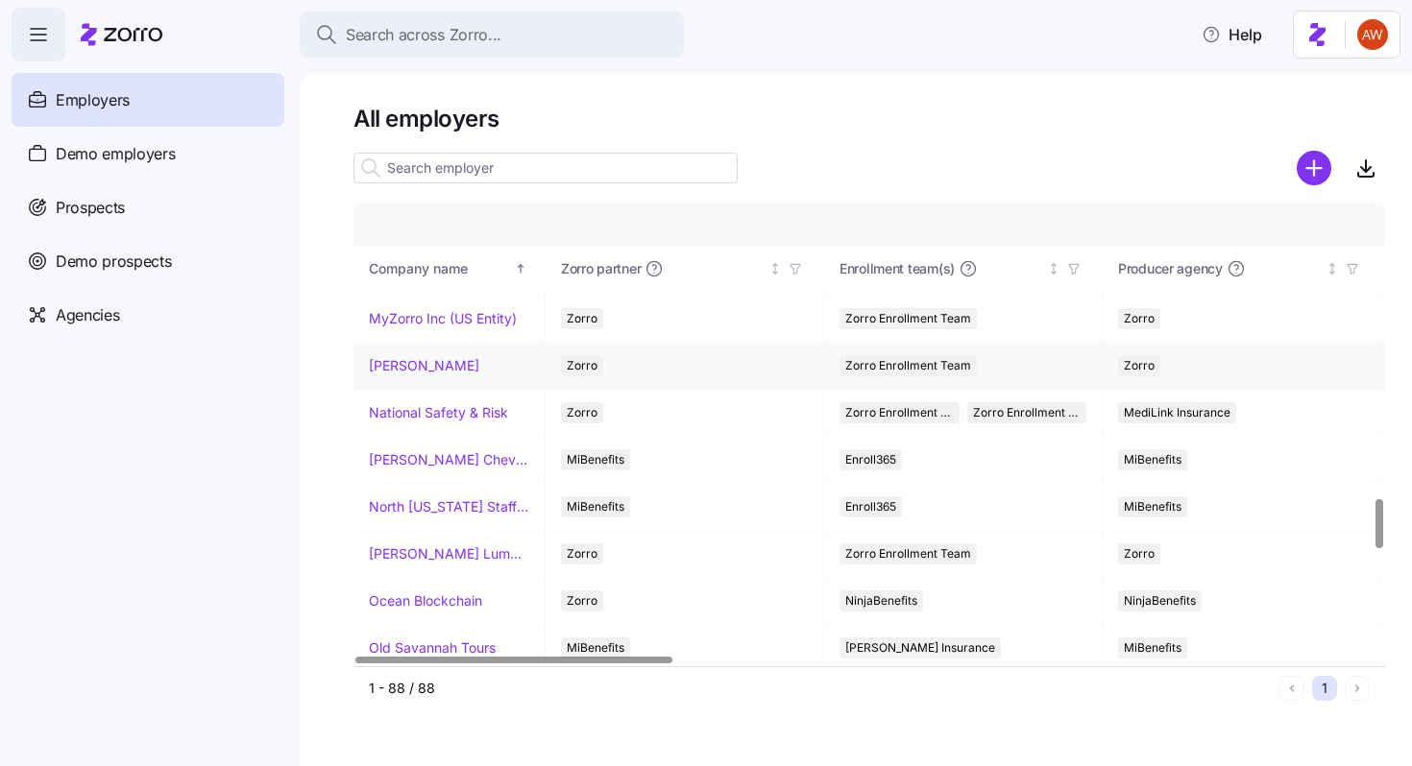
click at [436, 363] on link "[PERSON_NAME]" at bounding box center [424, 365] width 110 height 19
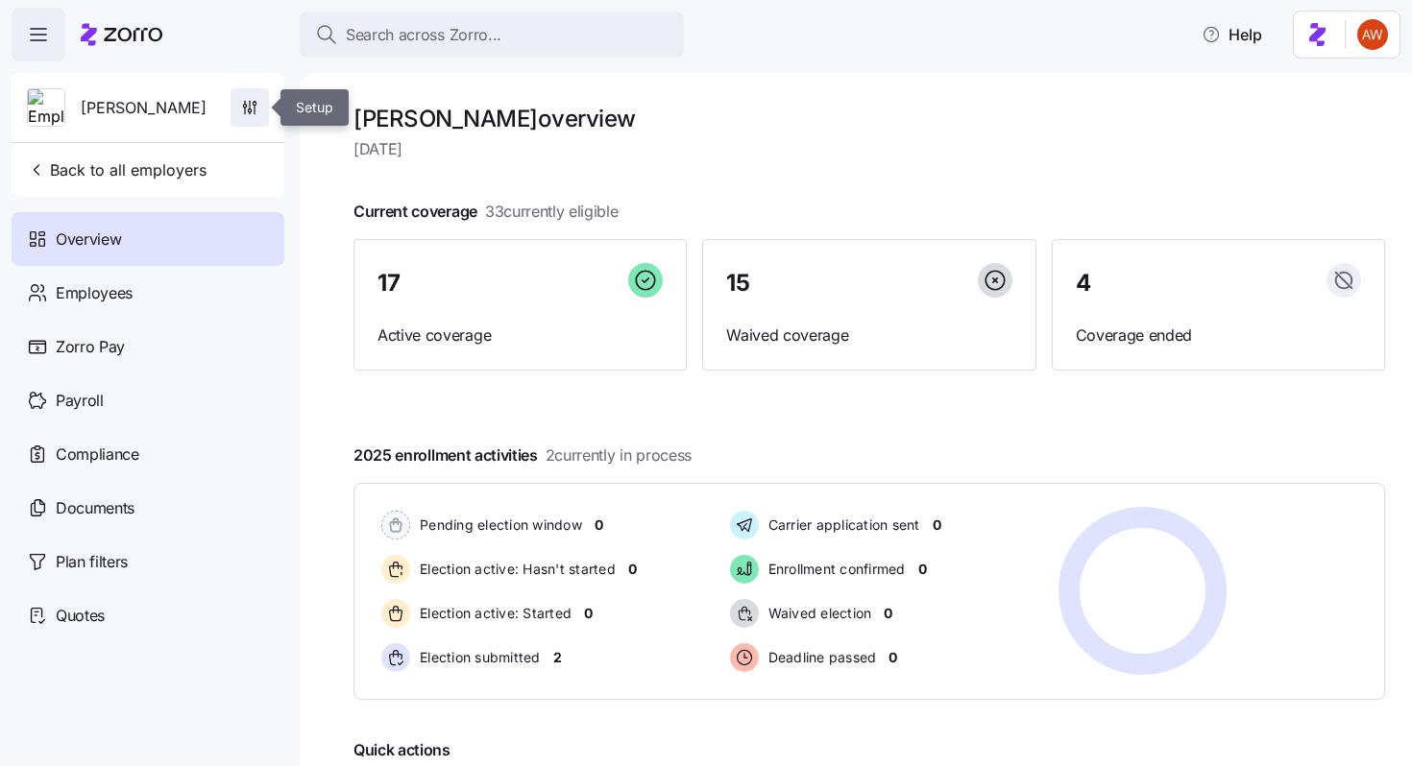
click at [244, 101] on icon "button" at bounding box center [249, 107] width 19 height 19
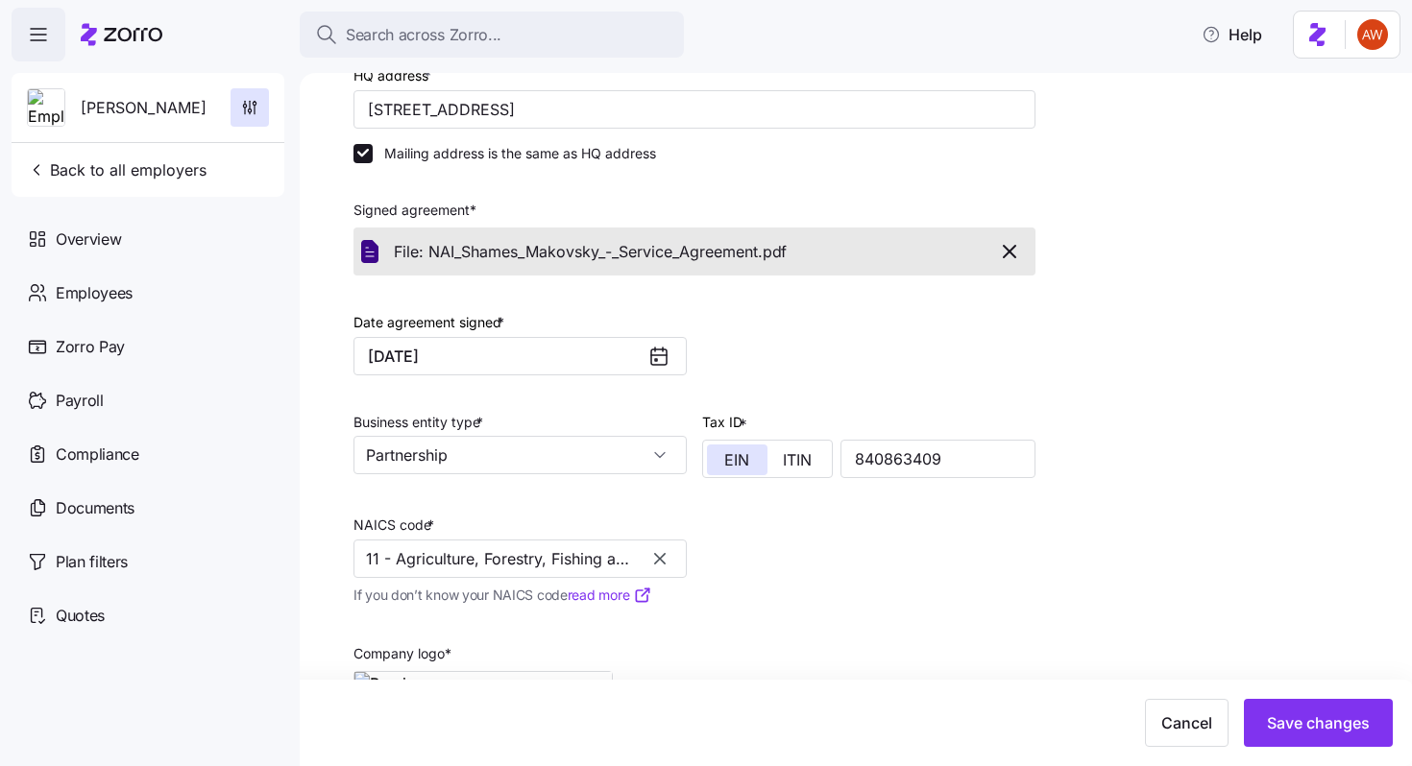
scroll to position [305, 0]
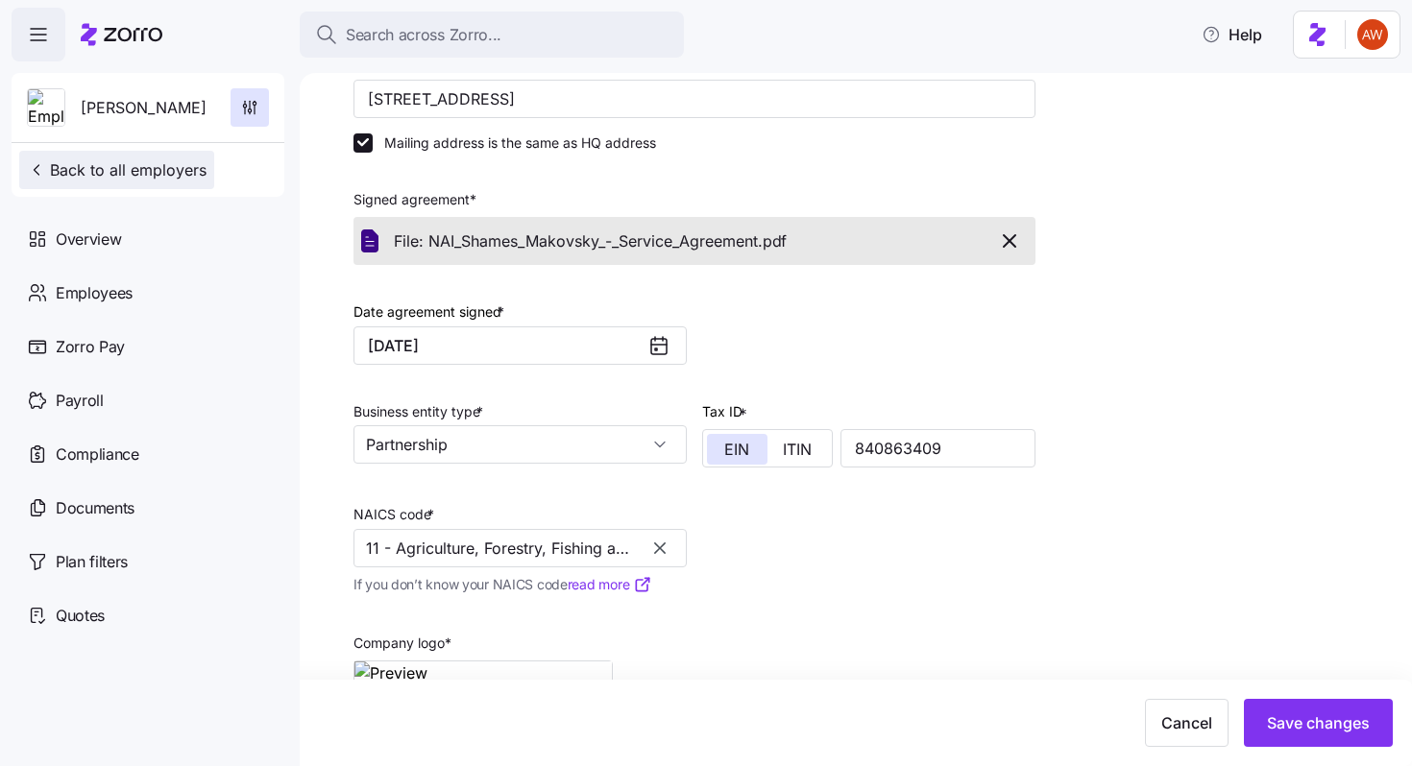
click at [187, 160] on span "Back to all employers" at bounding box center [117, 169] width 180 height 23
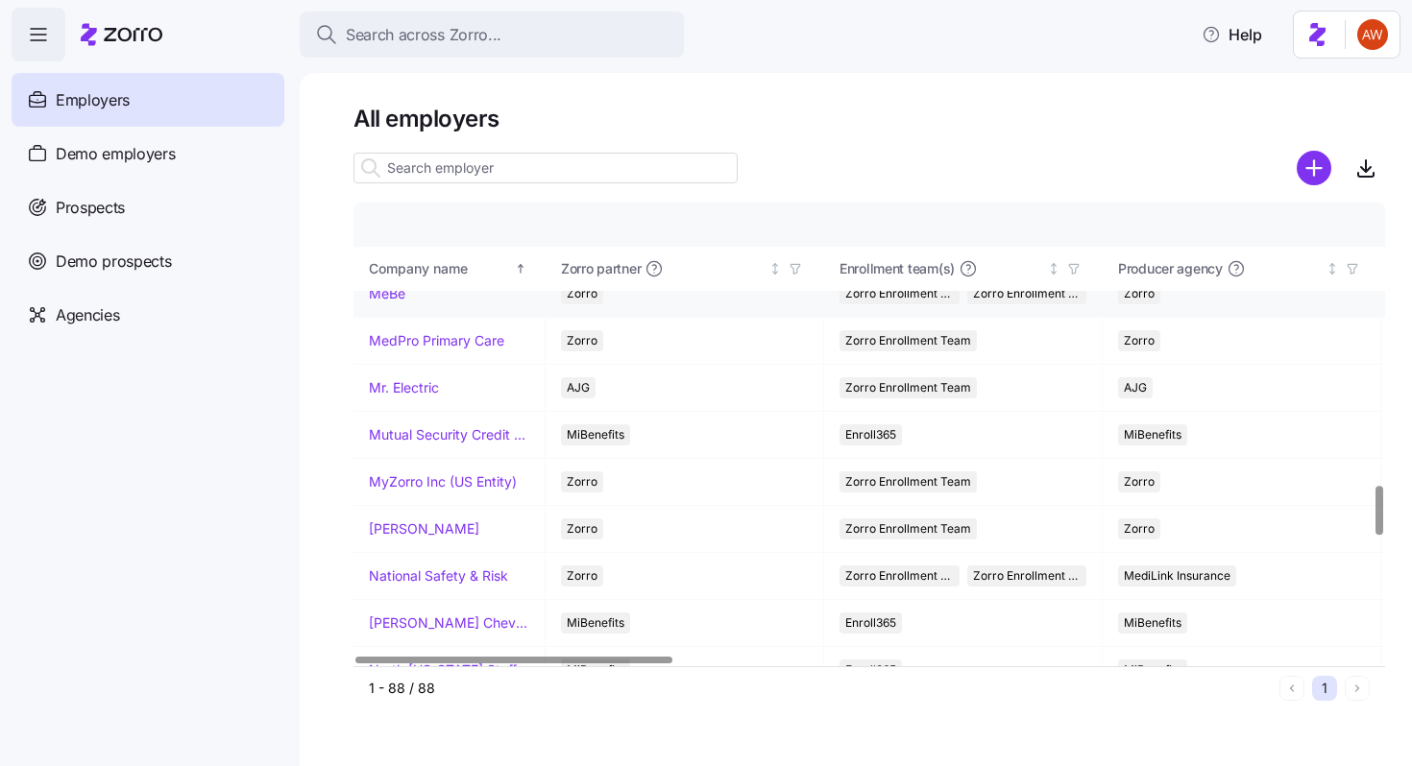
scroll to position [2676, 0]
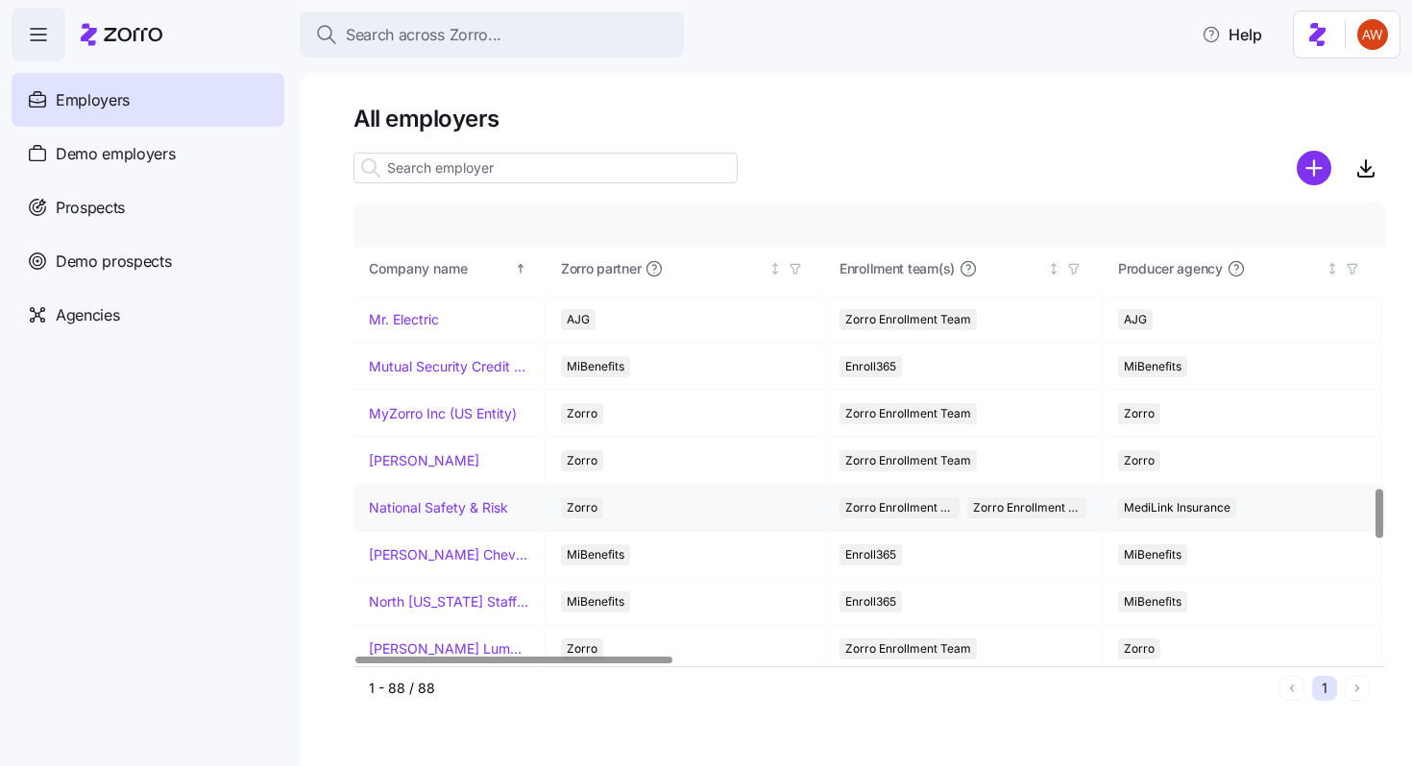
click at [442, 505] on link "National Safety & Risk" at bounding box center [438, 507] width 139 height 19
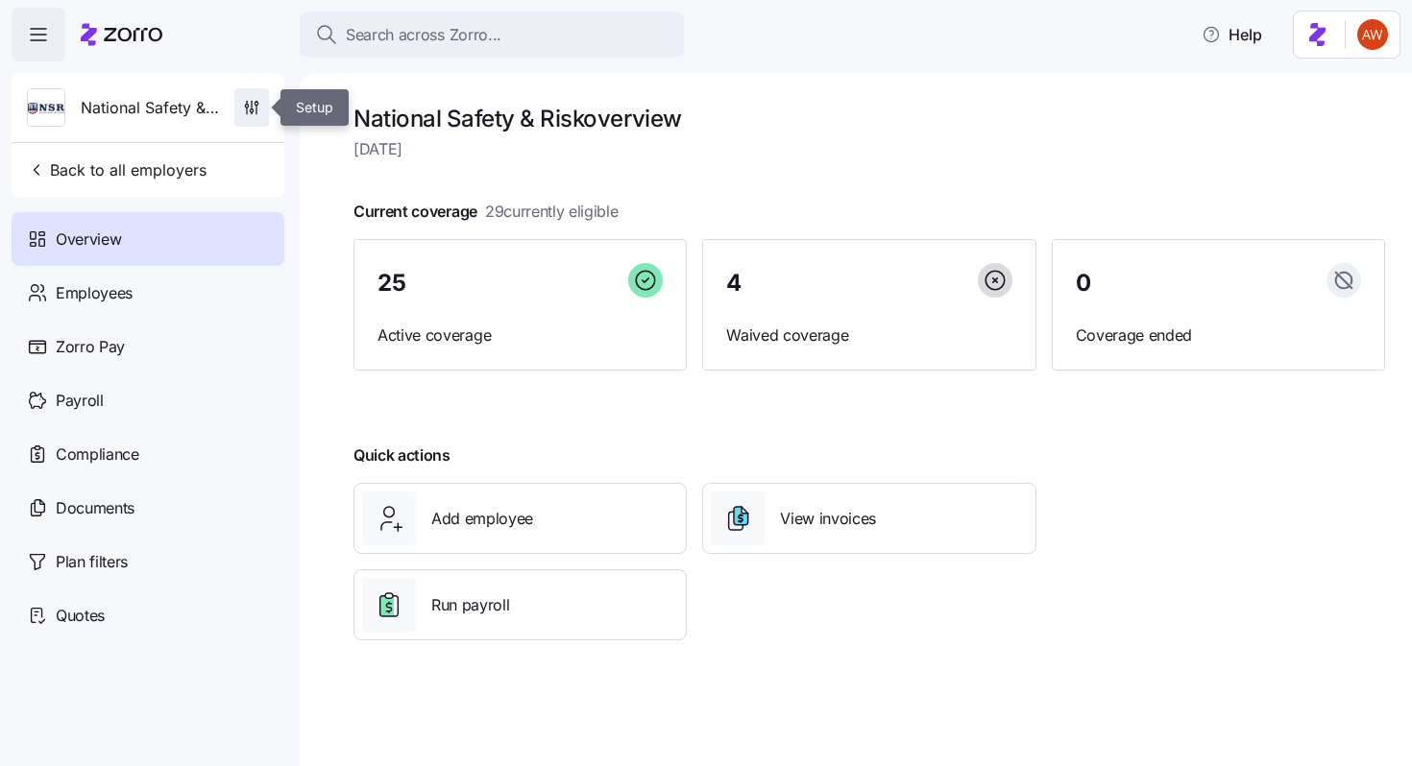
click at [256, 115] on icon "button" at bounding box center [251, 107] width 19 height 19
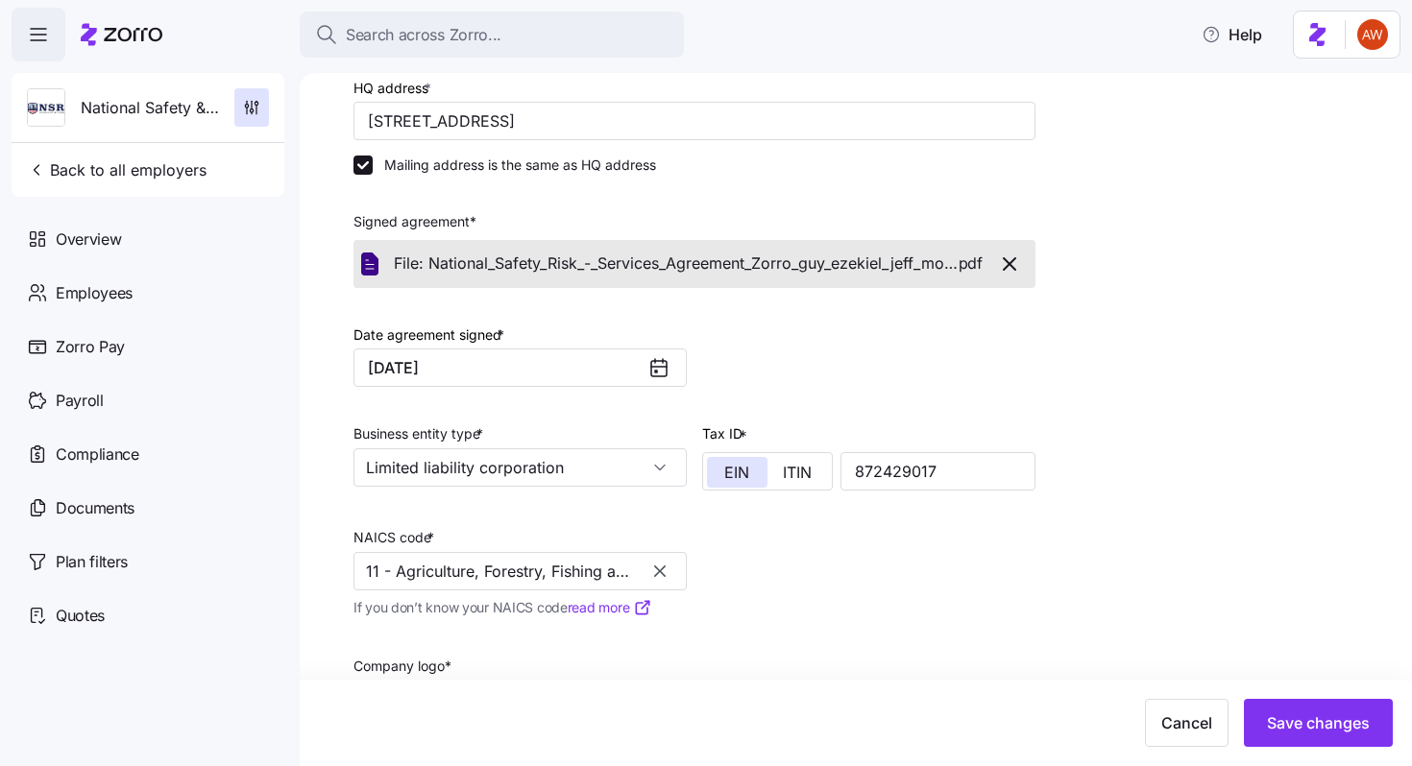
scroll to position [448, 0]
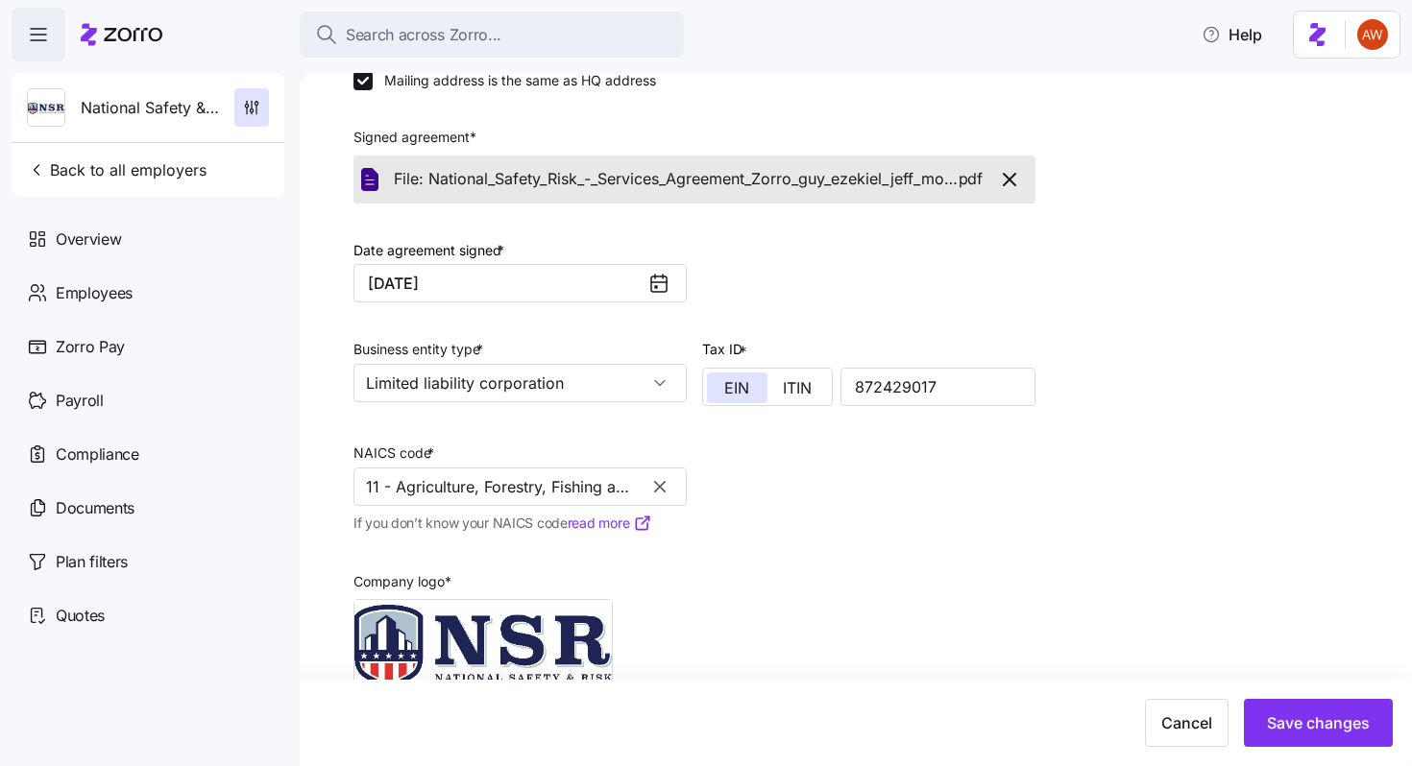
click at [197, 170] on span "Back to all employers" at bounding box center [117, 169] width 180 height 23
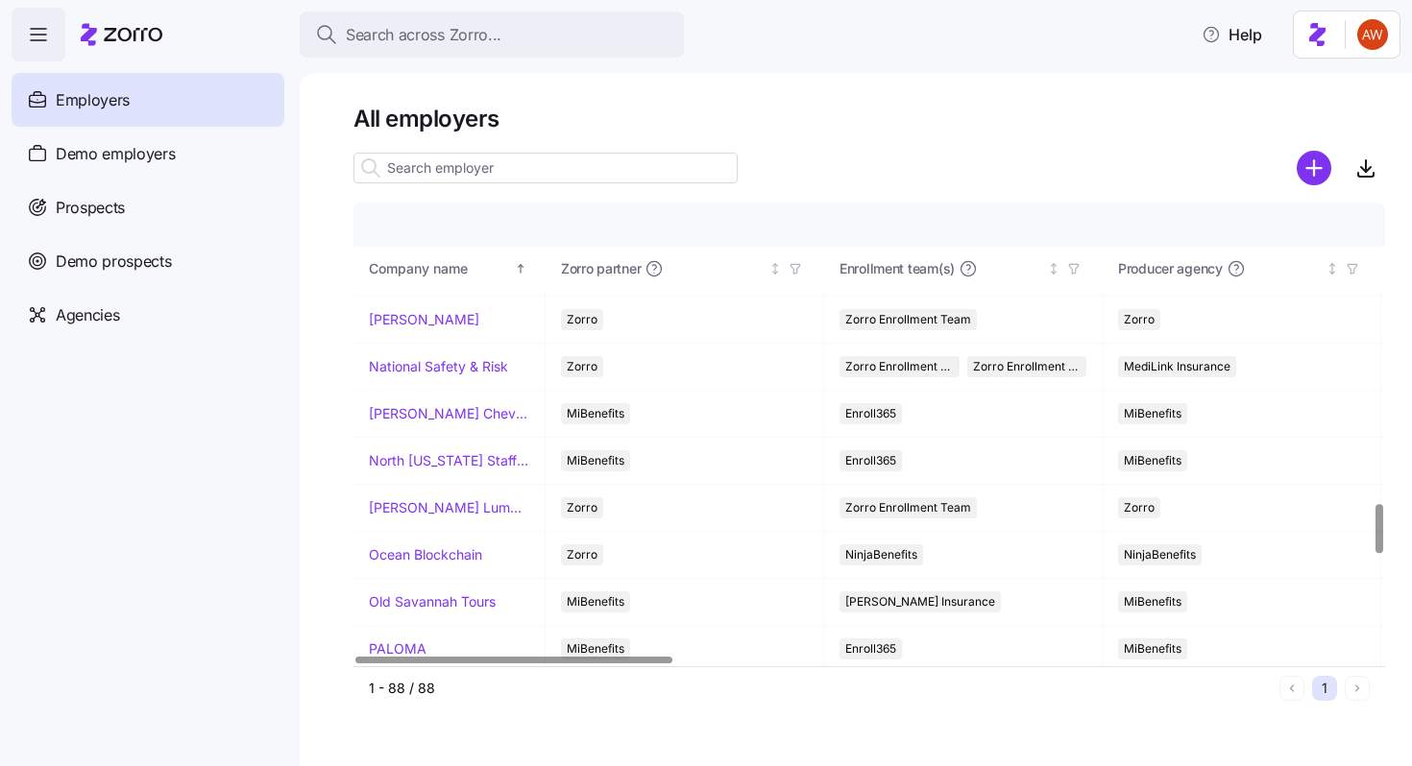
scroll to position [2819, 0]
click at [421, 554] on link "Ocean Blockchain" at bounding box center [425, 554] width 113 height 19
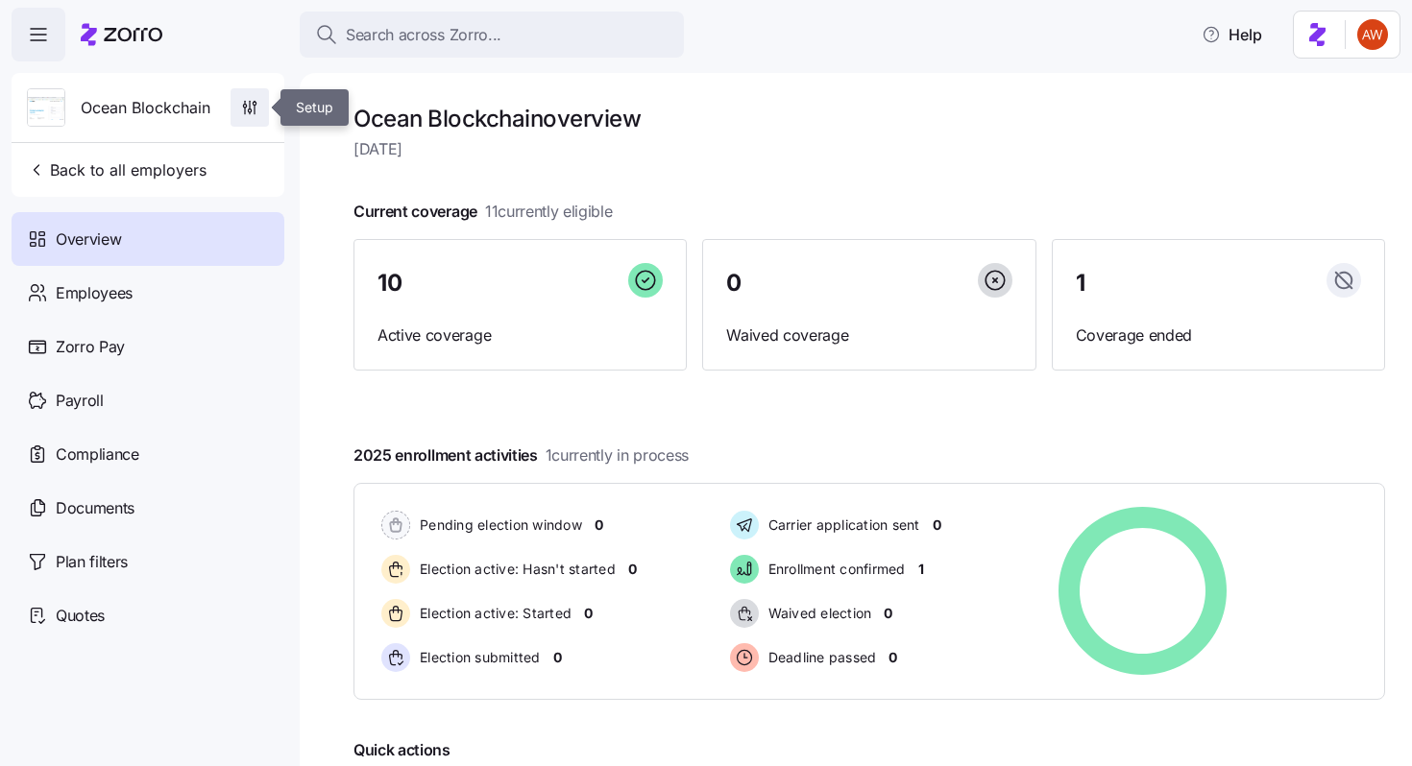
click at [244, 109] on icon "button" at bounding box center [249, 107] width 19 height 19
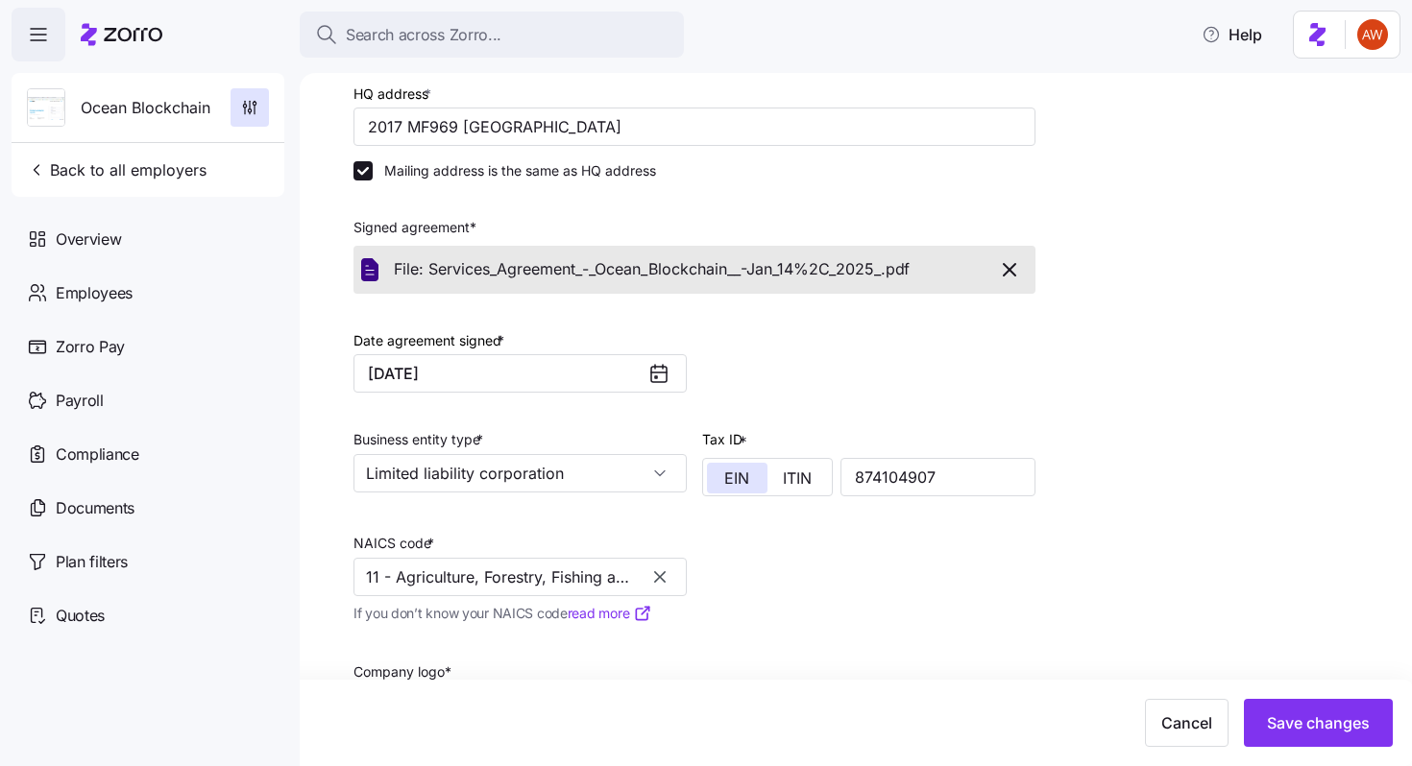
scroll to position [363, 0]
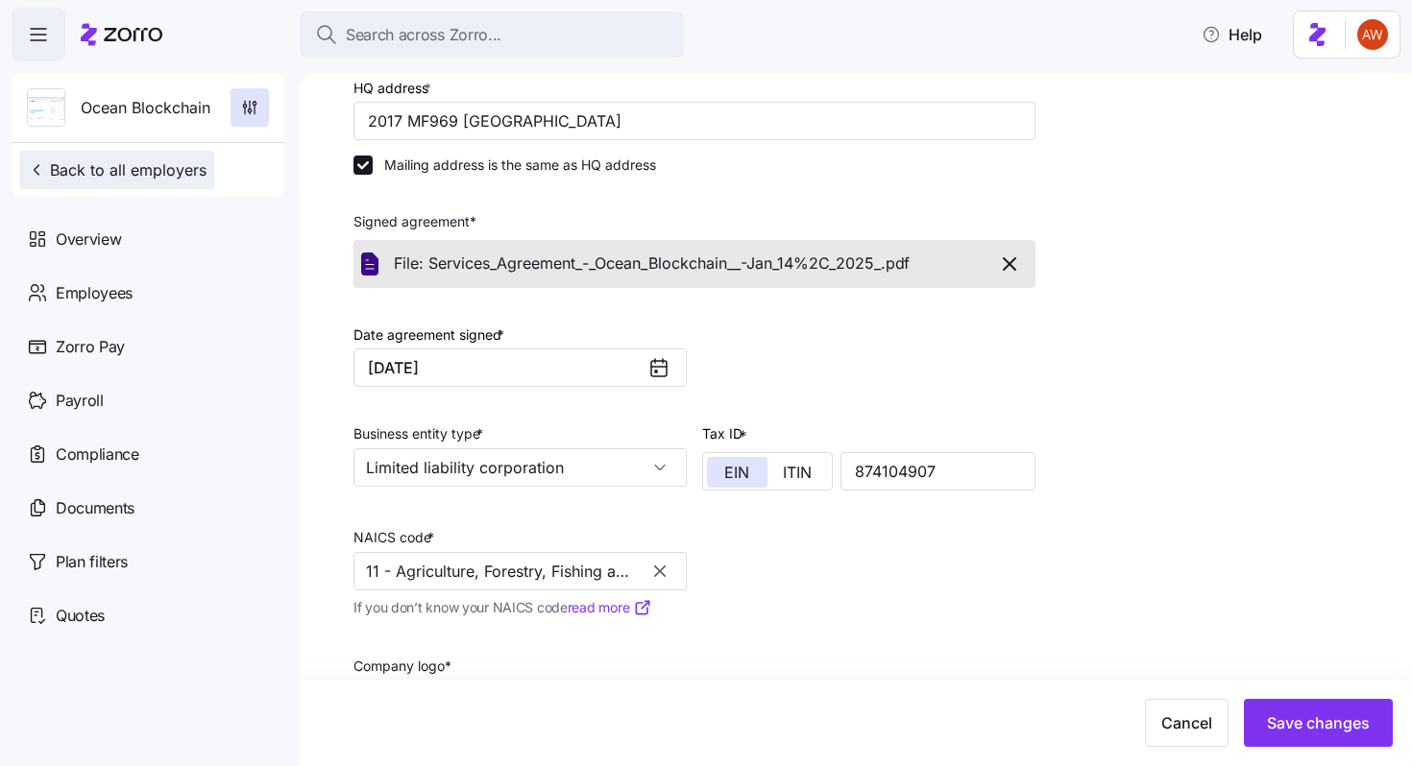
click at [189, 178] on span "Back to all employers" at bounding box center [117, 169] width 180 height 23
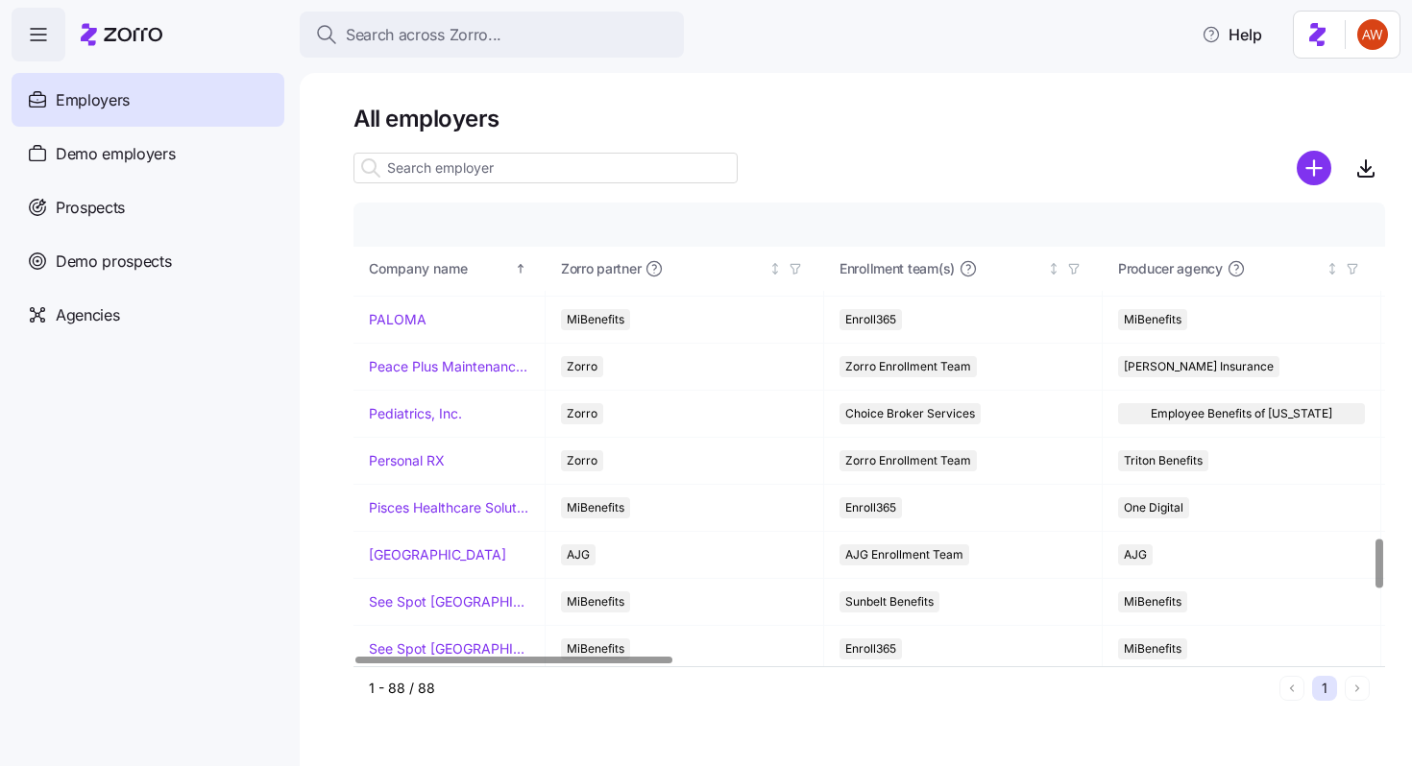
scroll to position [3148, 0]
click at [456, 553] on link "[GEOGRAPHIC_DATA]" at bounding box center [437, 554] width 137 height 19
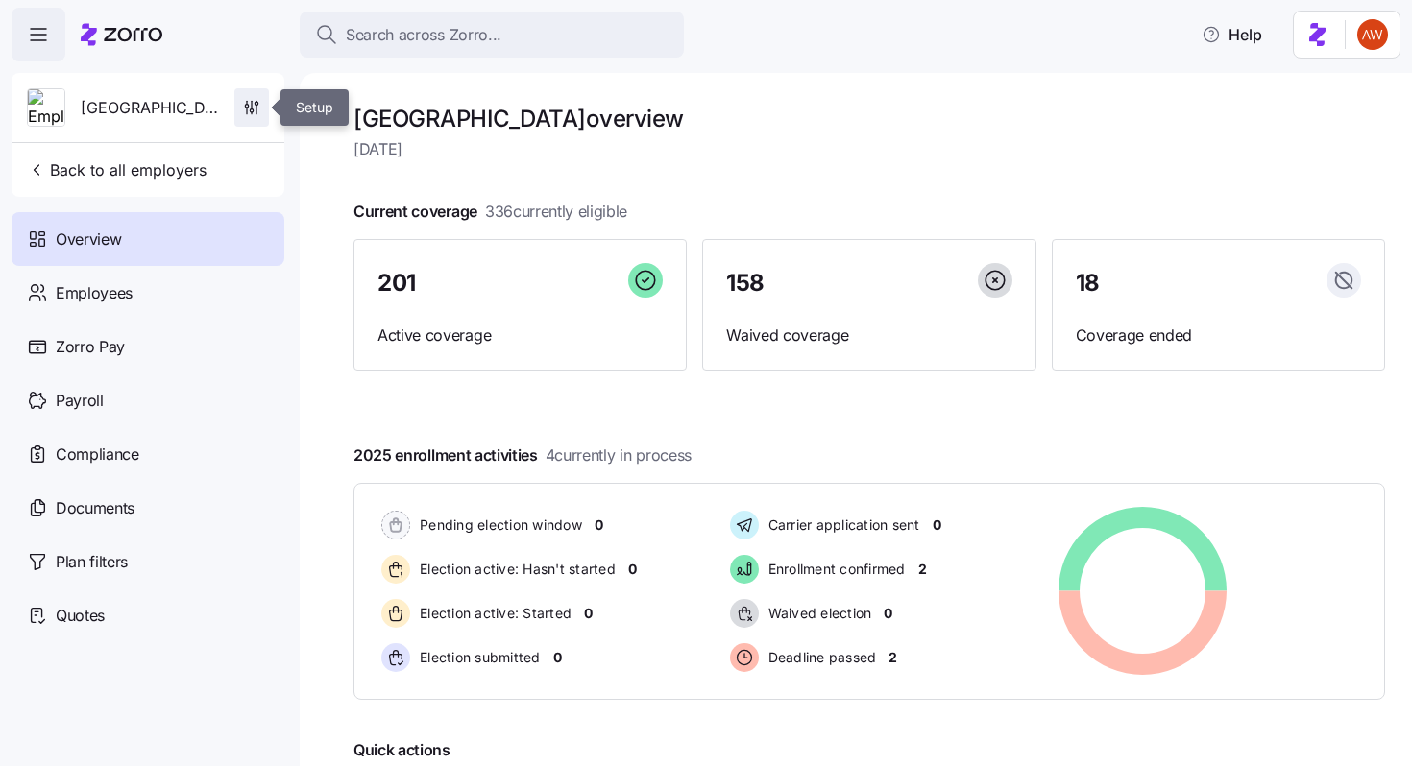
click at [259, 109] on icon "button" at bounding box center [251, 107] width 19 height 19
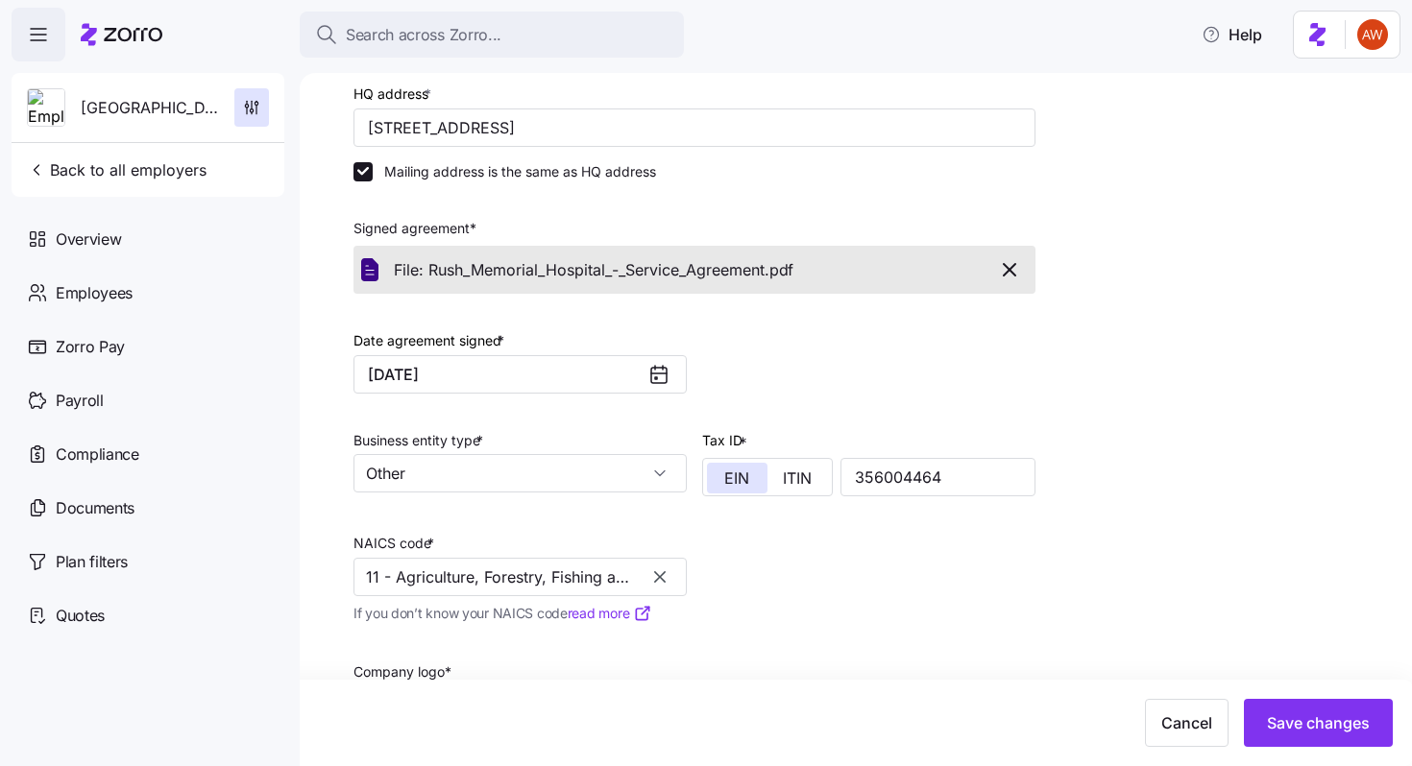
scroll to position [279, 0]
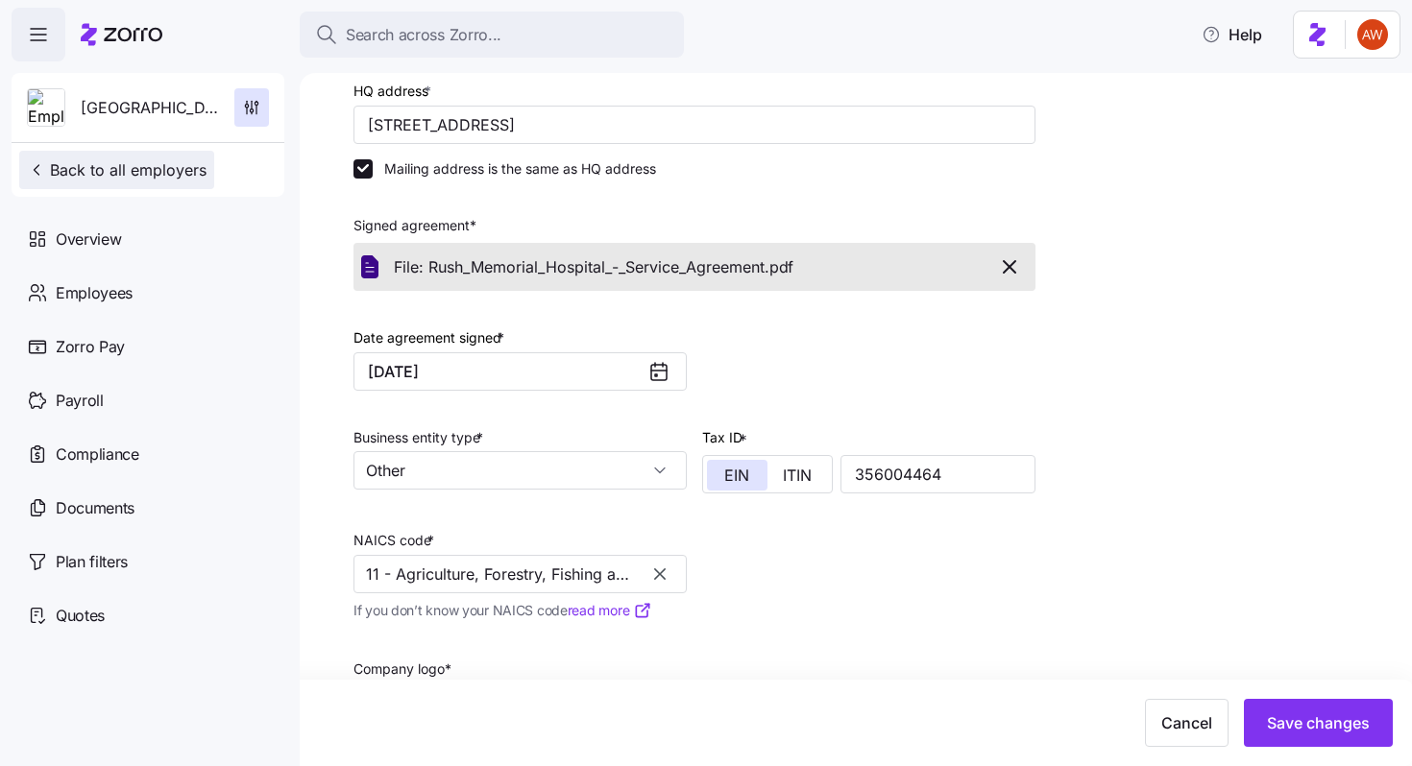
click at [186, 161] on span "Back to all employers" at bounding box center [117, 169] width 180 height 23
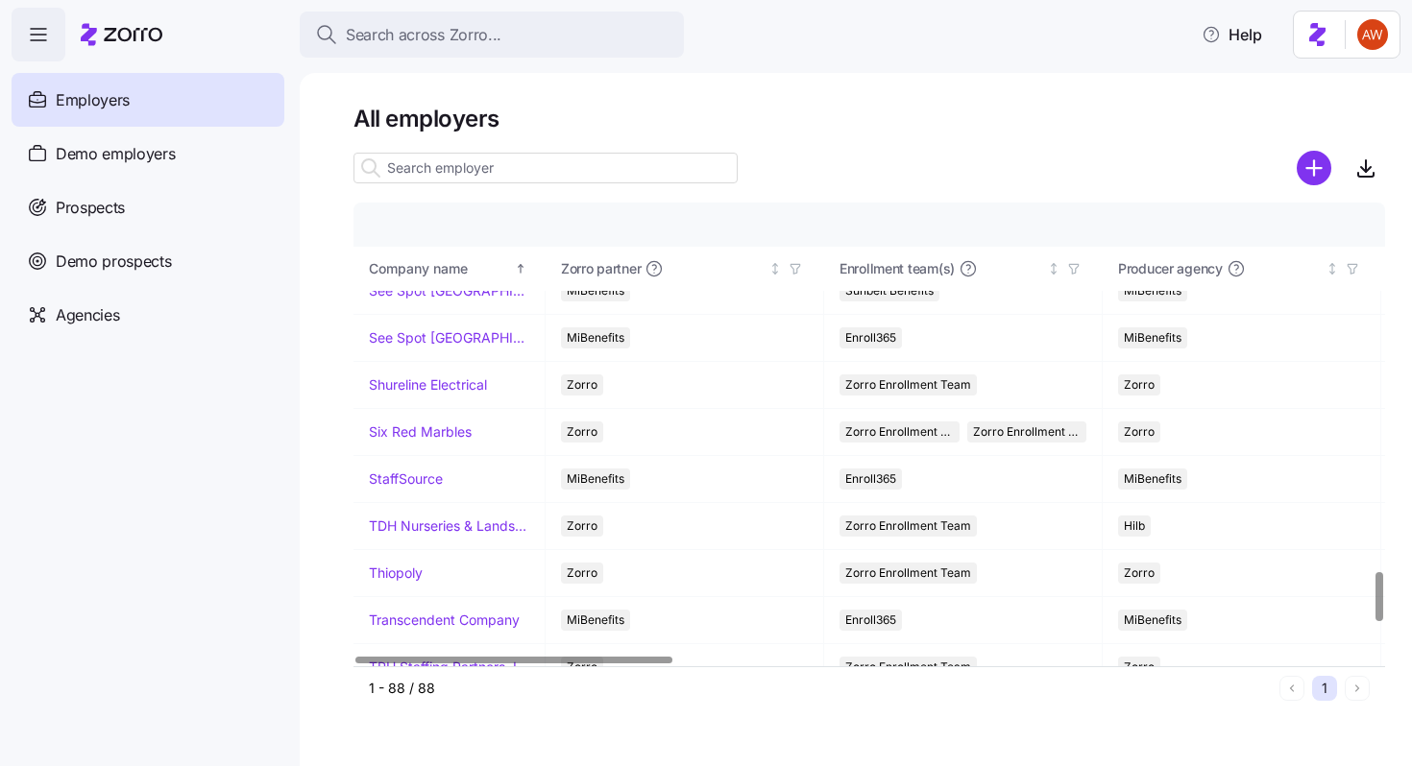
scroll to position [3451, 0]
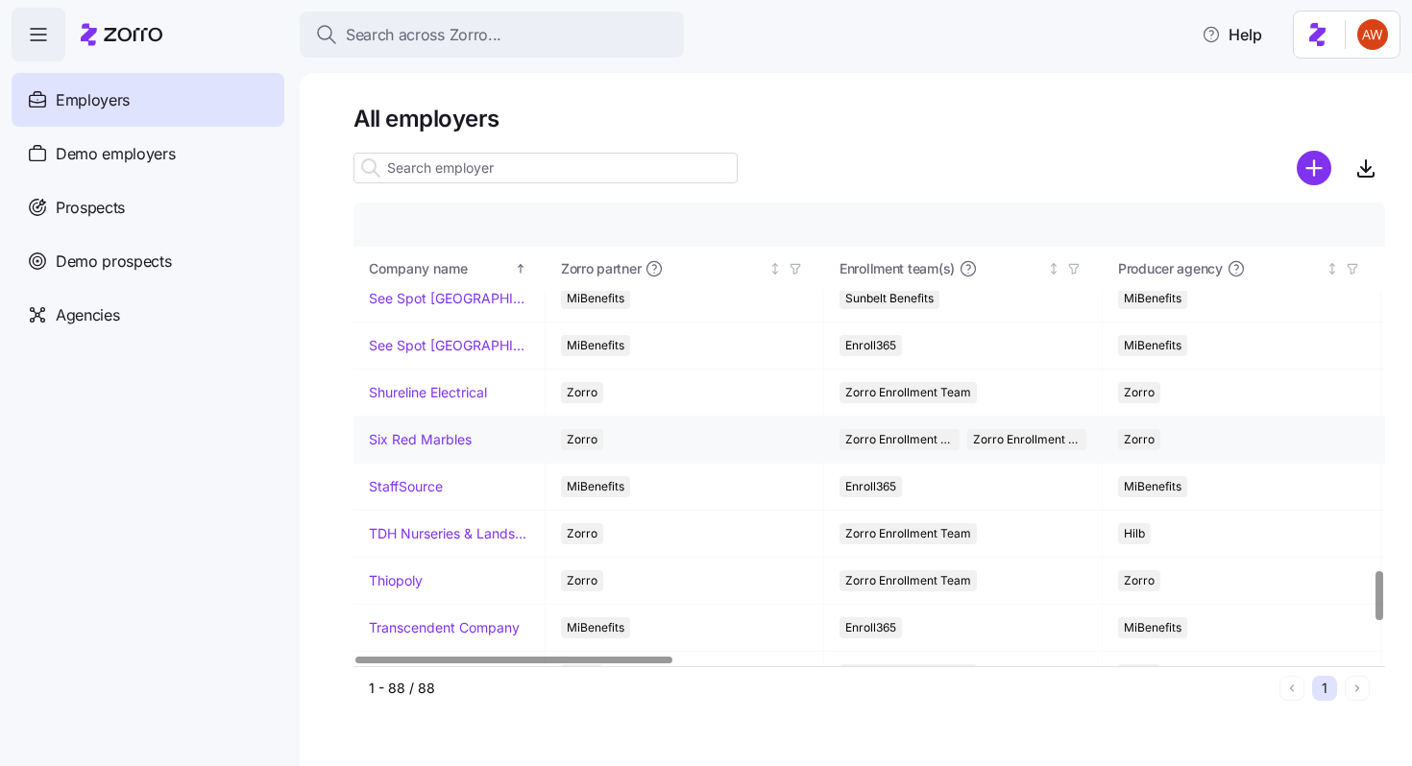
click at [431, 439] on link "Six Red Marbles" at bounding box center [420, 439] width 103 height 19
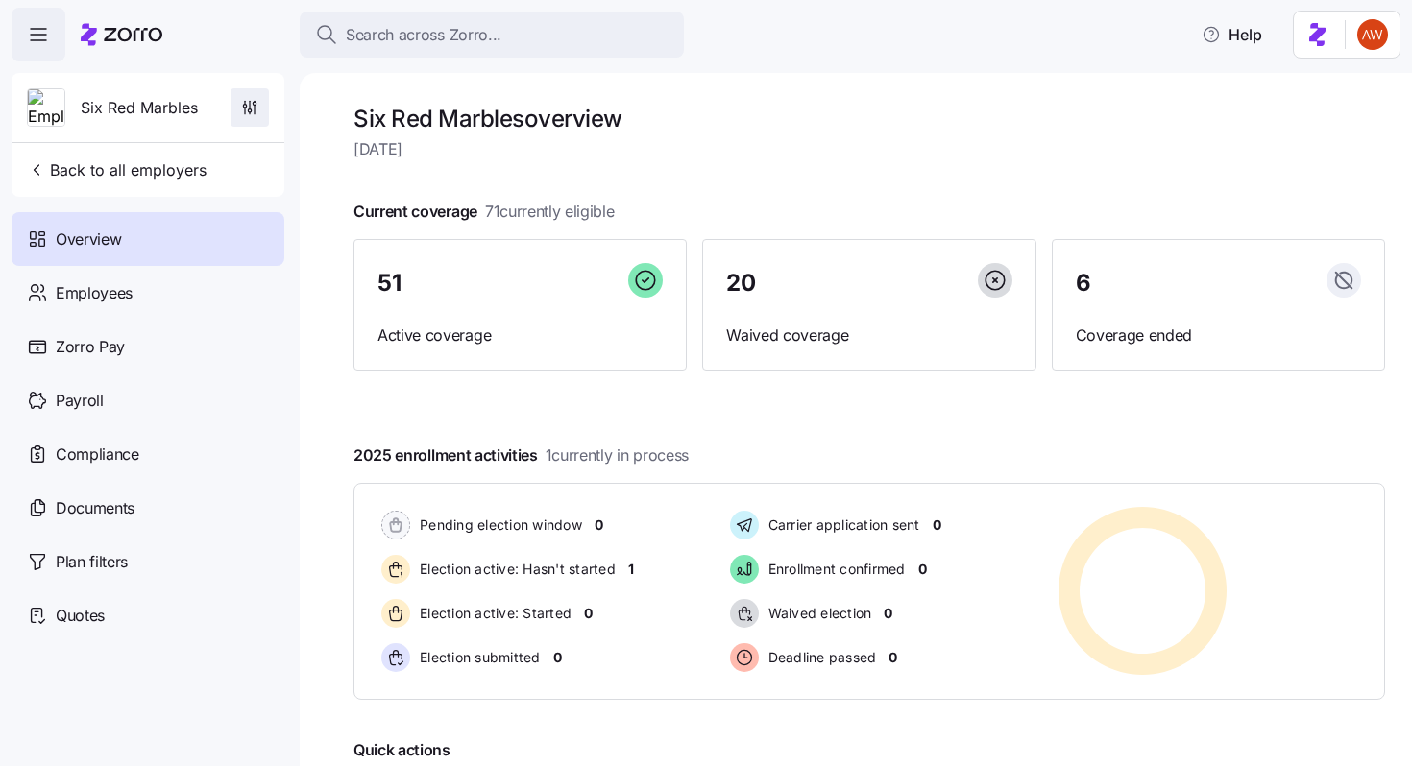
click at [250, 101] on icon "button" at bounding box center [250, 105] width 0 height 8
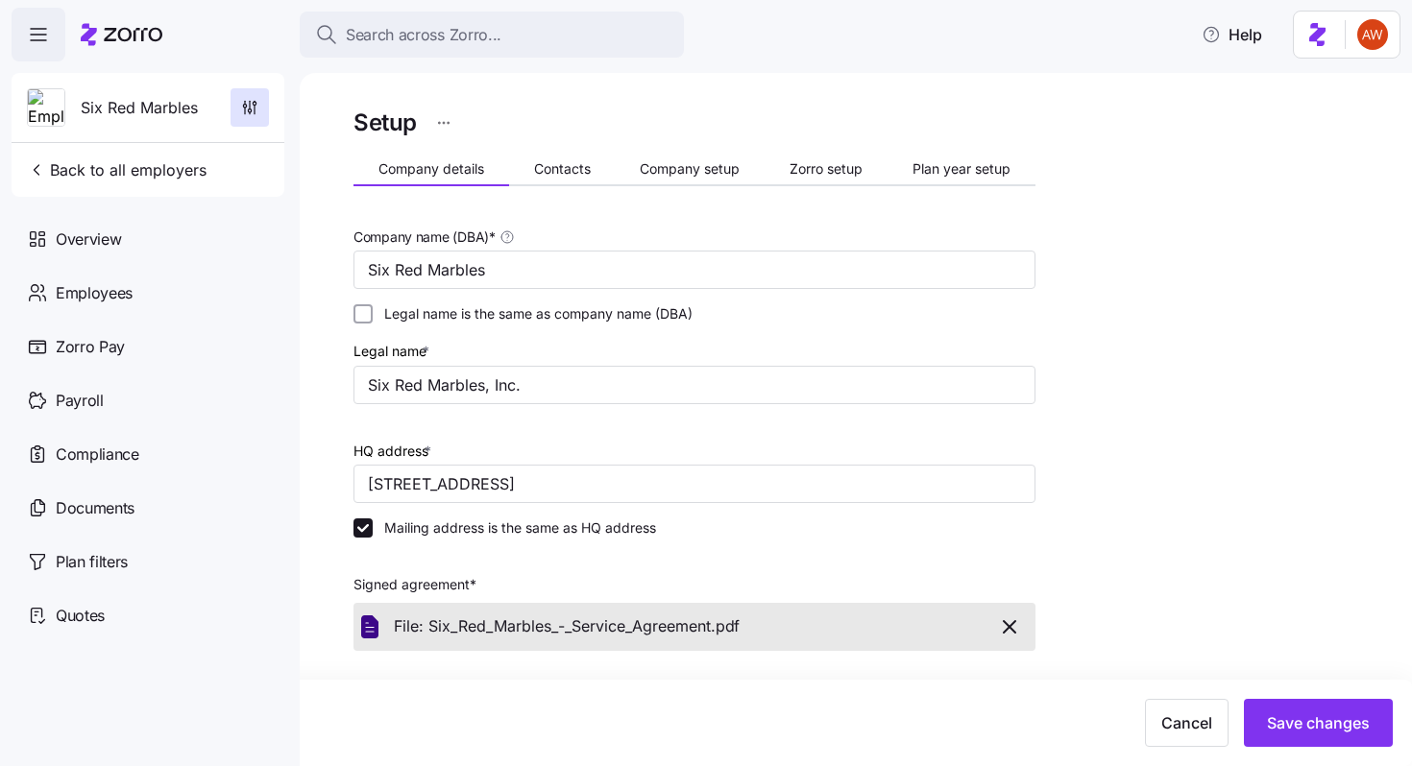
scroll to position [544, 0]
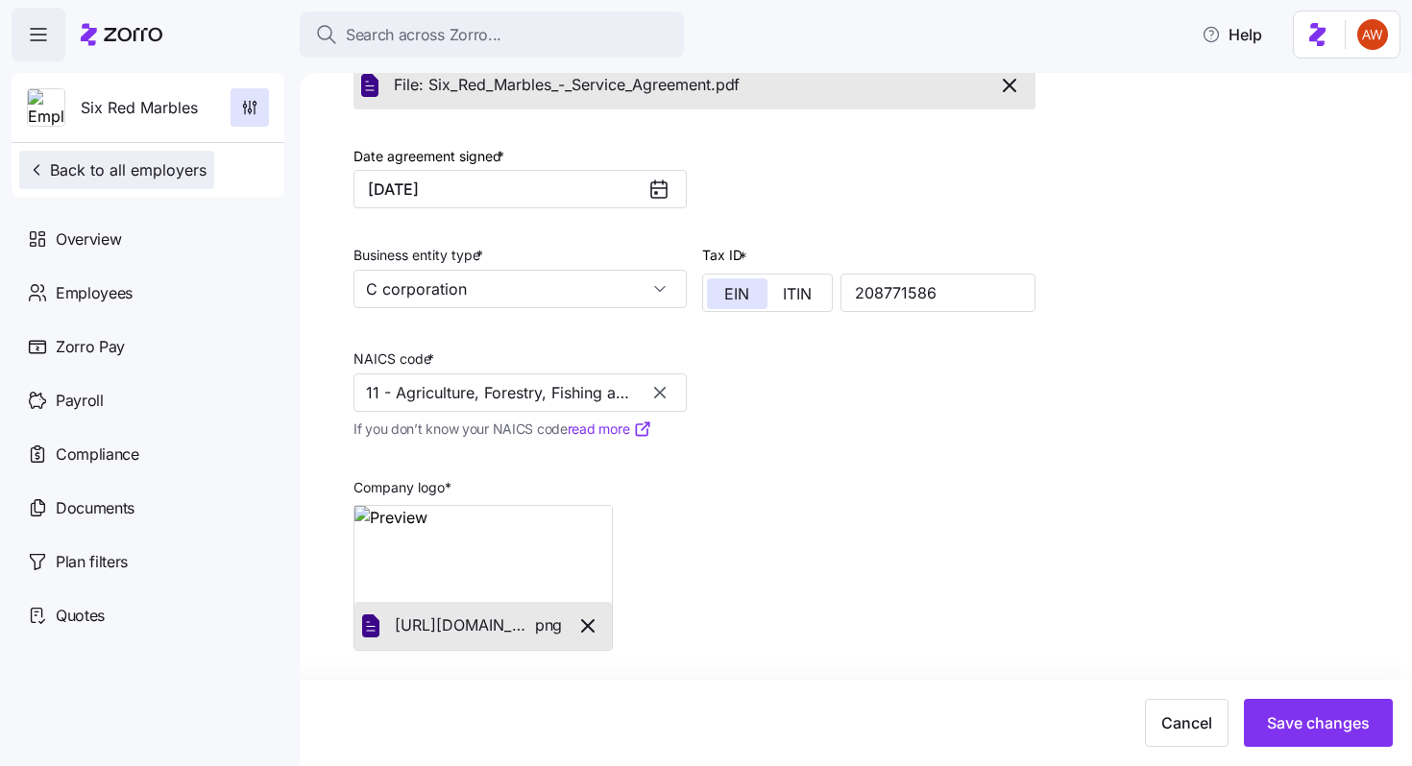
click at [174, 169] on span "Back to all employers" at bounding box center [117, 169] width 180 height 23
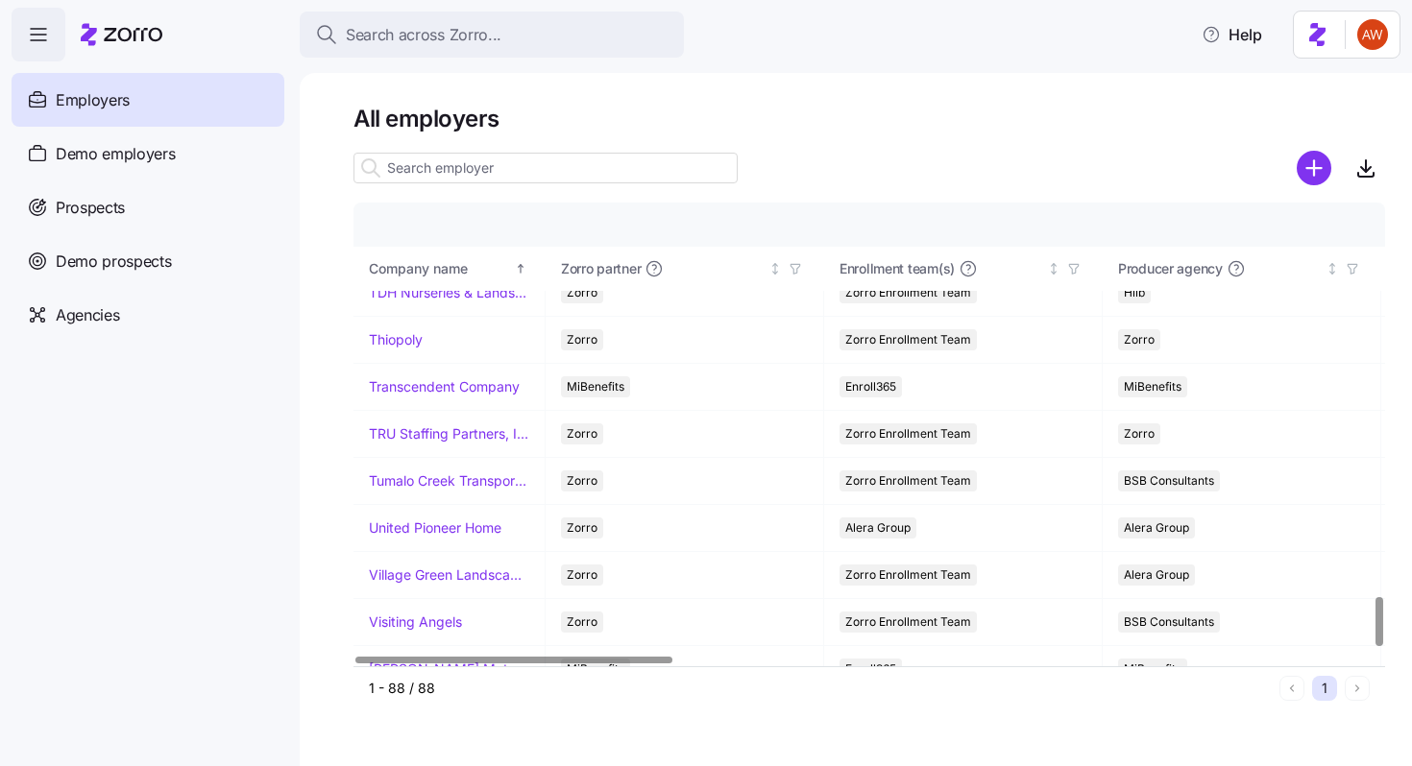
scroll to position [3675, 0]
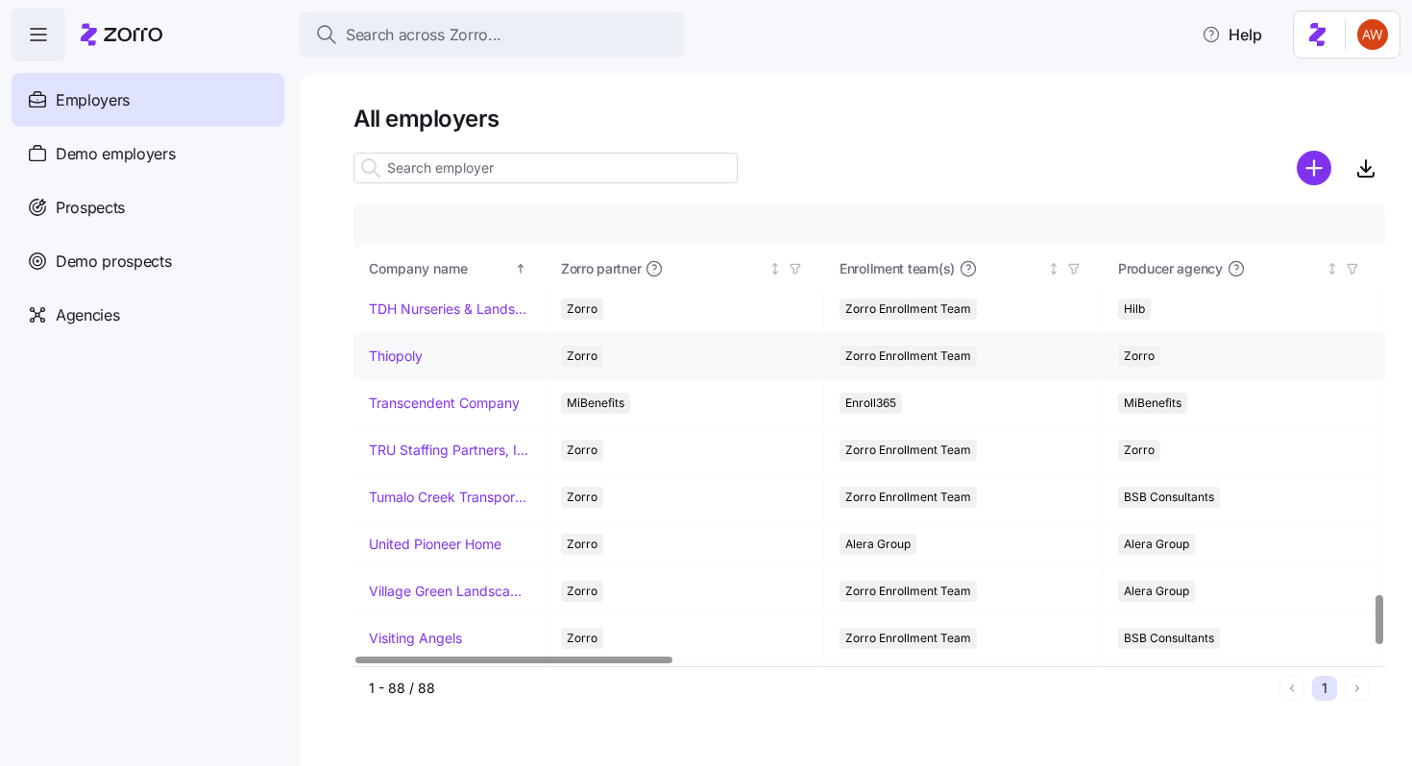
click at [410, 356] on link "Thiopoly" at bounding box center [396, 356] width 54 height 19
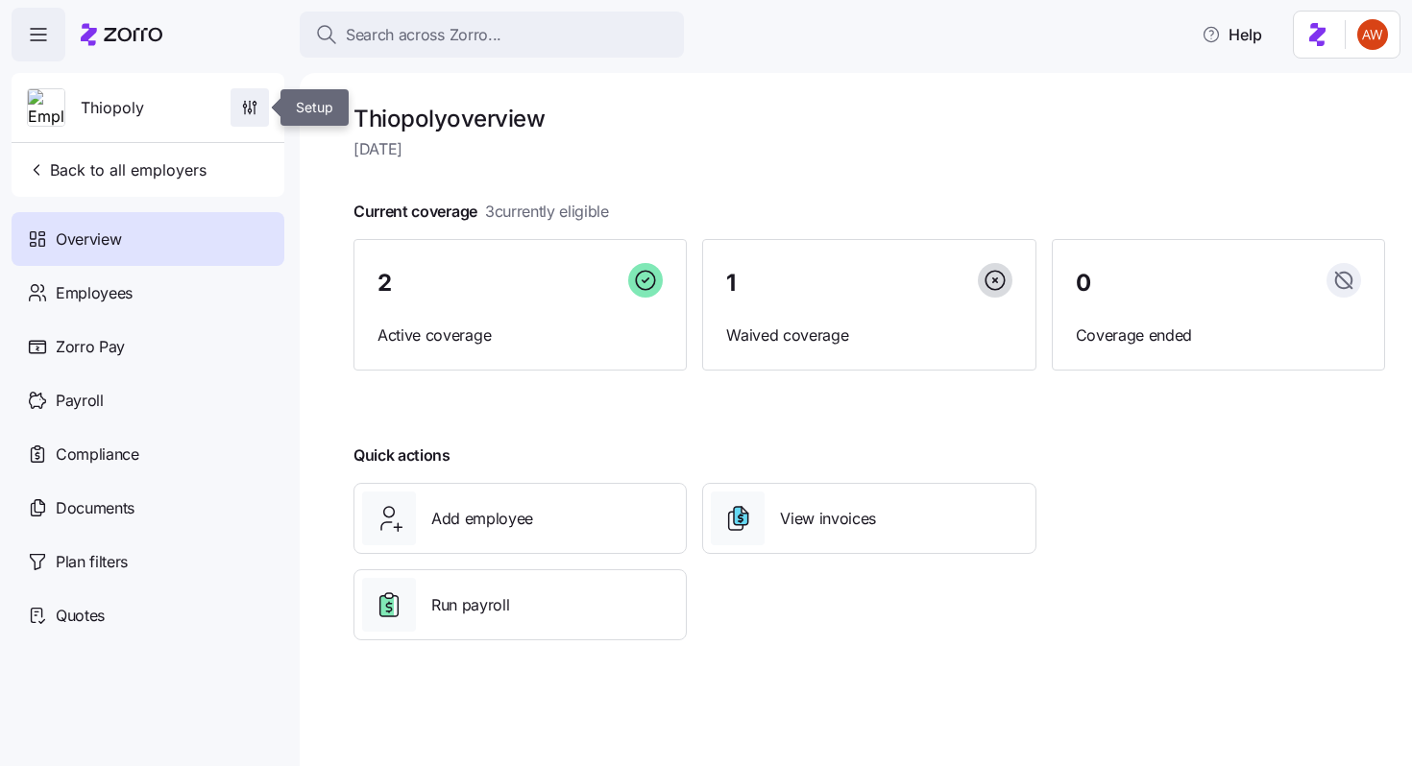
click at [250, 112] on icon "button" at bounding box center [249, 107] width 19 height 19
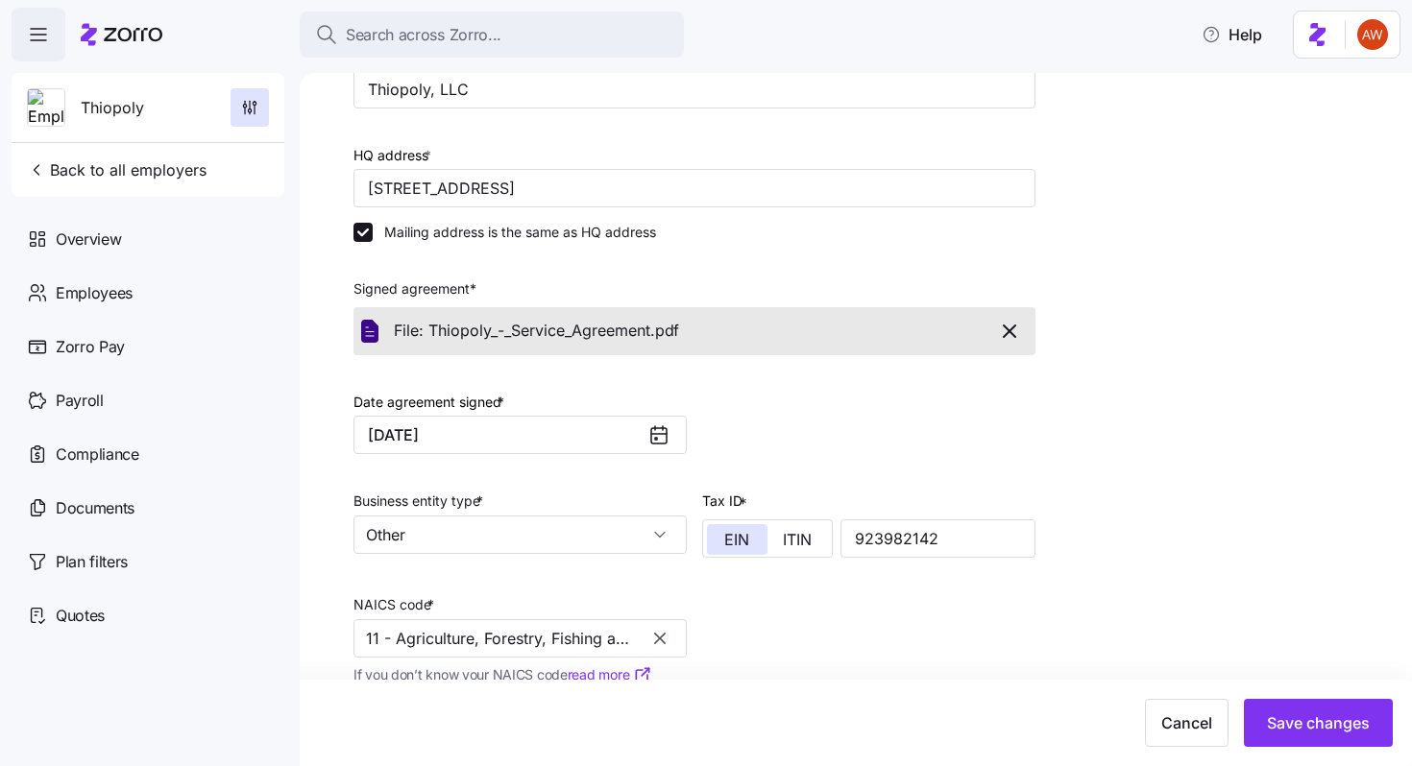
scroll to position [391, 0]
